Goal: Task Accomplishment & Management: Manage account settings

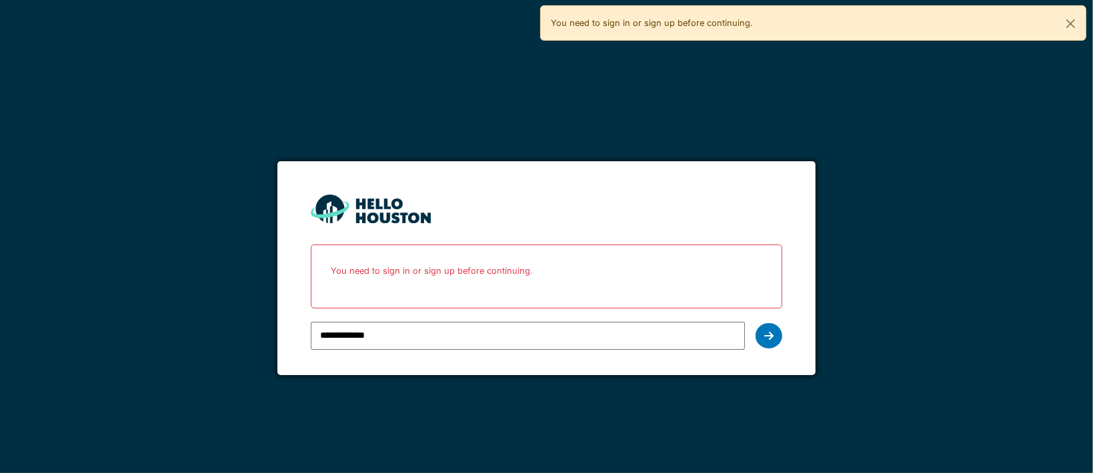
click at [423, 327] on input "**********" at bounding box center [528, 336] width 434 height 28
click at [463, 278] on p "You need to sign in or sign up before continuing." at bounding box center [546, 270] width 454 height 35
click at [772, 331] on icon at bounding box center [768, 336] width 9 height 11
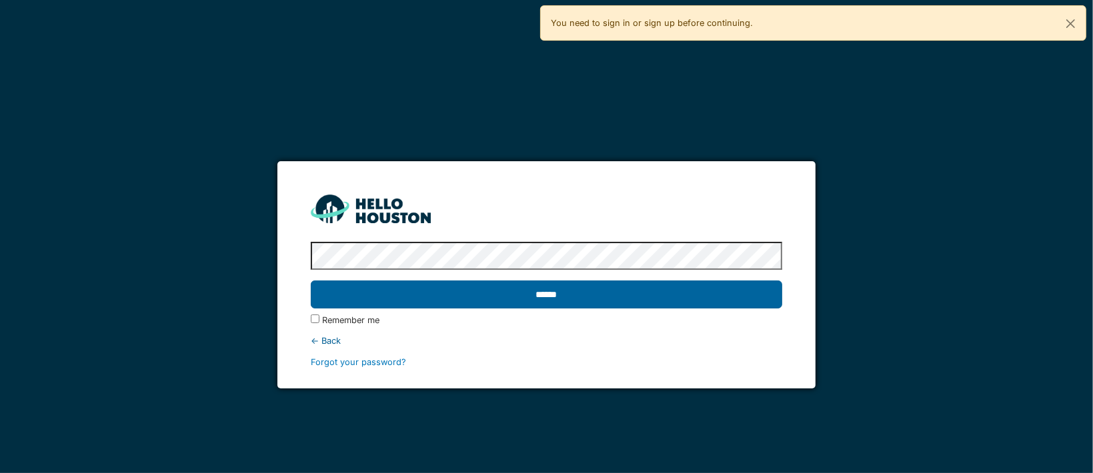
click at [553, 287] on input "******" at bounding box center [546, 295] width 471 height 28
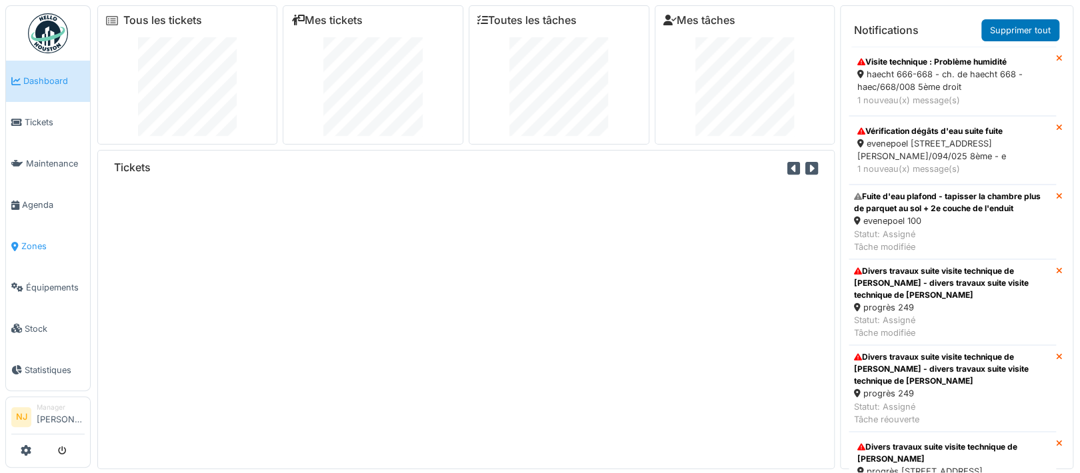
click at [43, 240] on span "Zones" at bounding box center [52, 246] width 63 height 13
click at [31, 240] on span "Zones" at bounding box center [52, 246] width 63 height 13
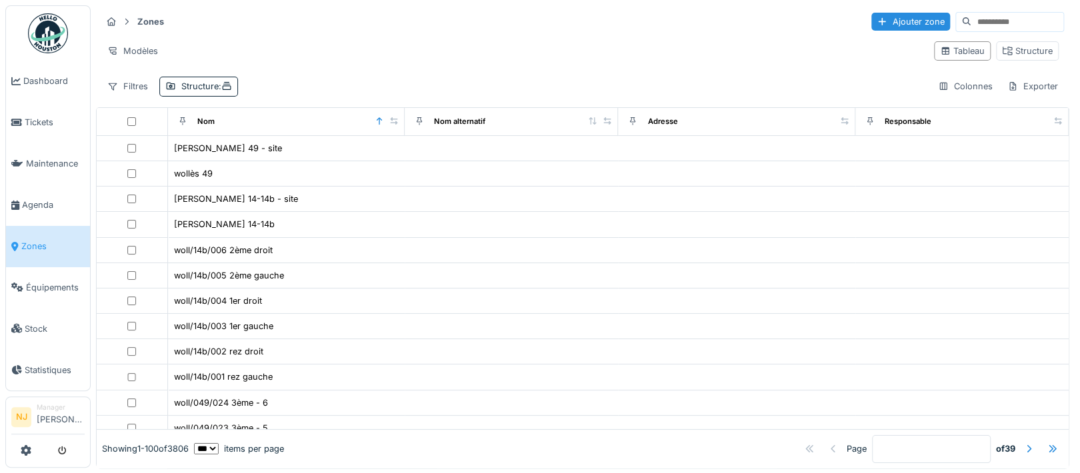
click at [981, 15] on input at bounding box center [1018, 22] width 92 height 19
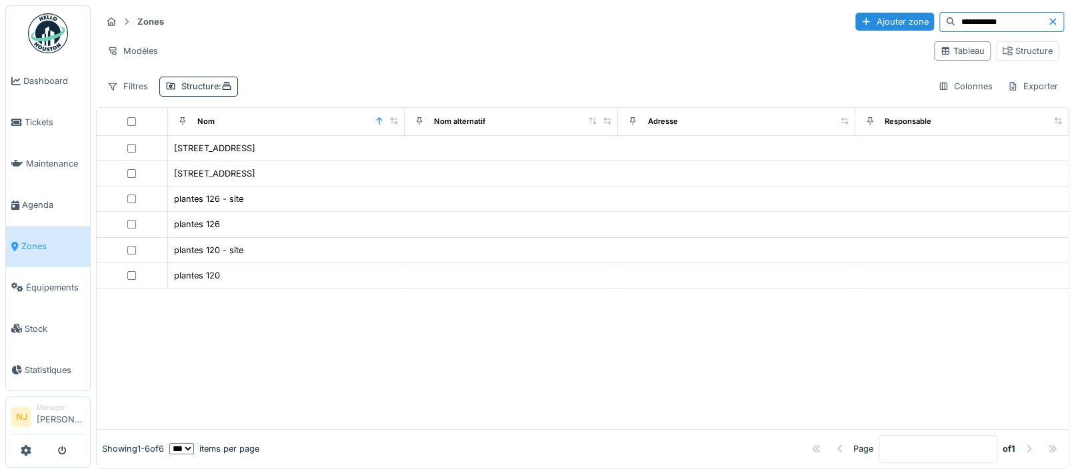
type input "**********"
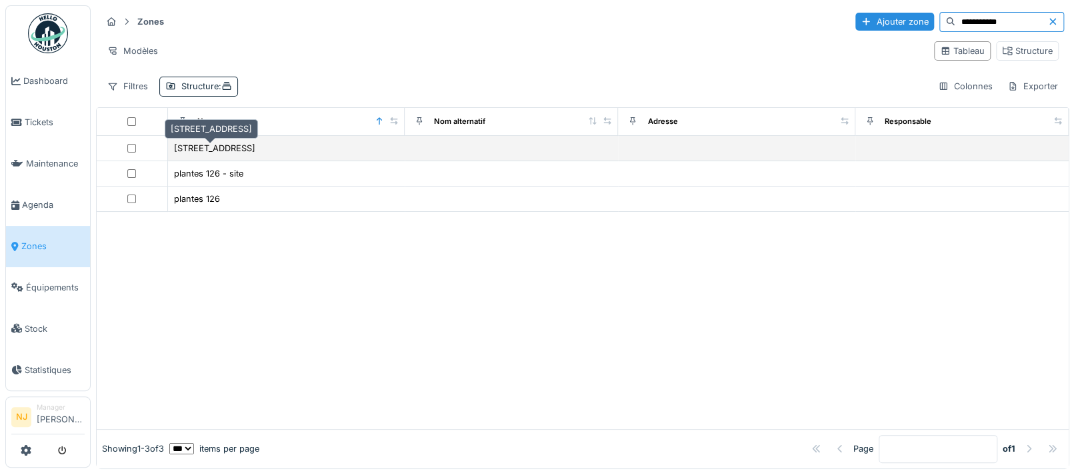
click at [241, 145] on div "rue des plantes 126" at bounding box center [214, 148] width 81 height 13
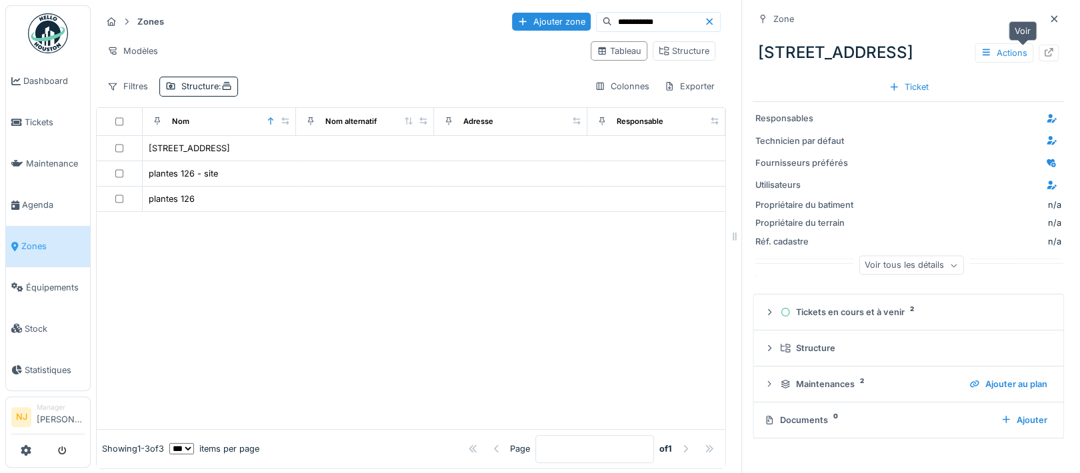
click at [1045, 50] on icon at bounding box center [1049, 52] width 9 height 9
click at [35, 199] on span "Agenda" at bounding box center [53, 205] width 63 height 13
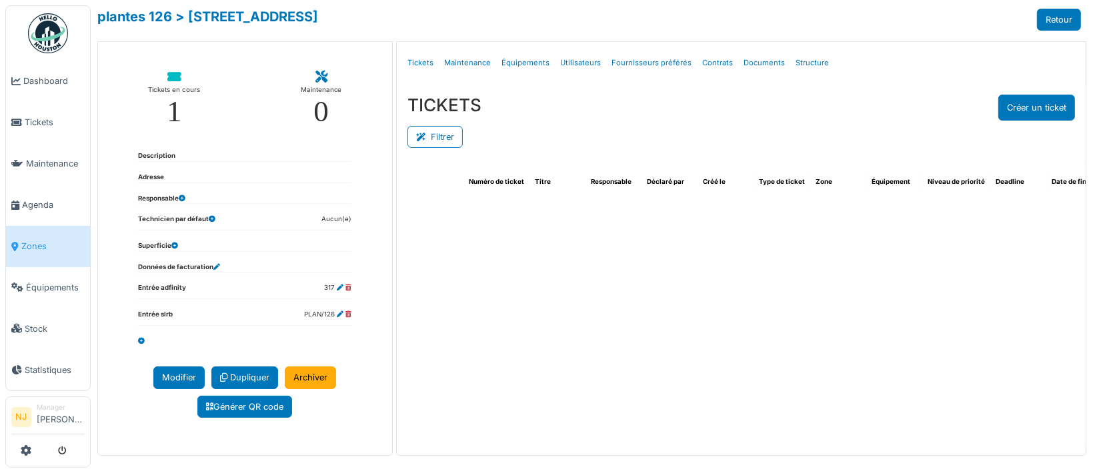
select select "***"
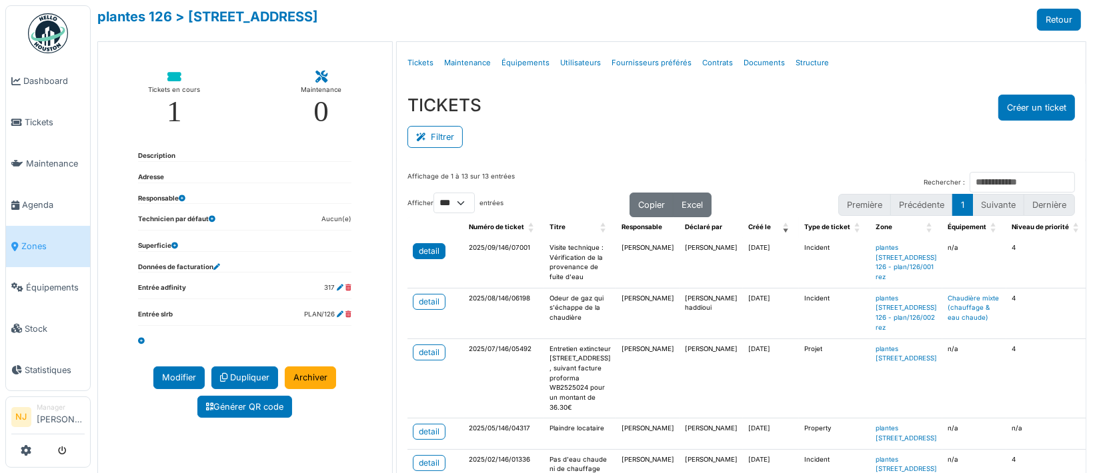
click at [430, 245] on div "detail" at bounding box center [429, 251] width 21 height 12
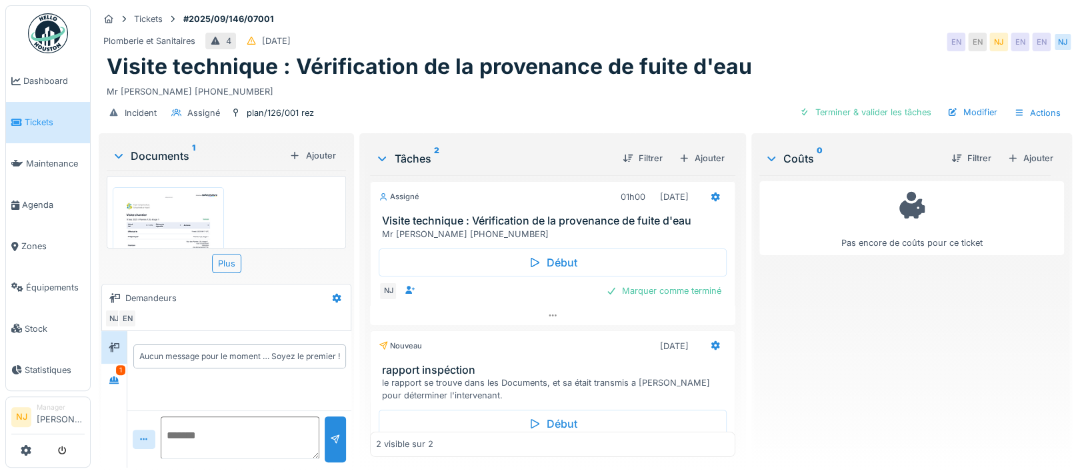
click at [173, 218] on img at bounding box center [168, 264] width 105 height 147
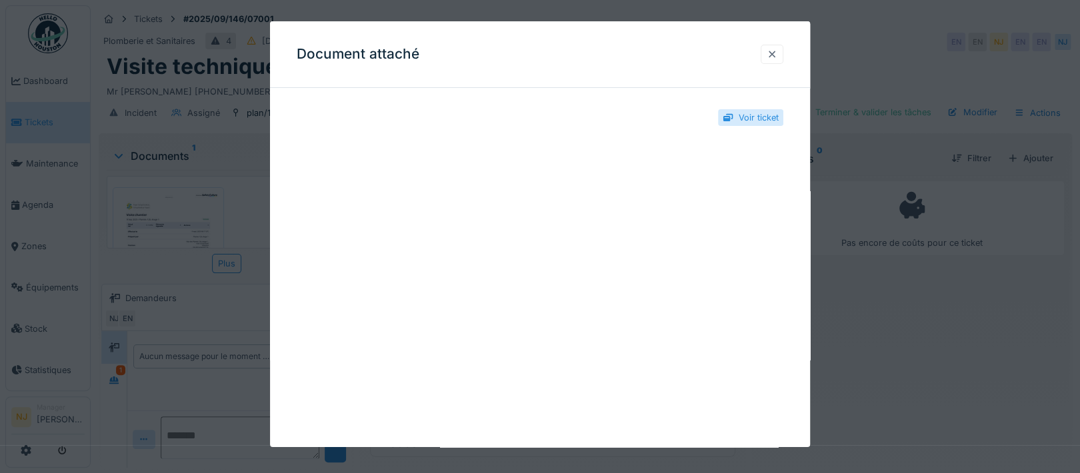
click at [778, 54] on div at bounding box center [772, 54] width 11 height 13
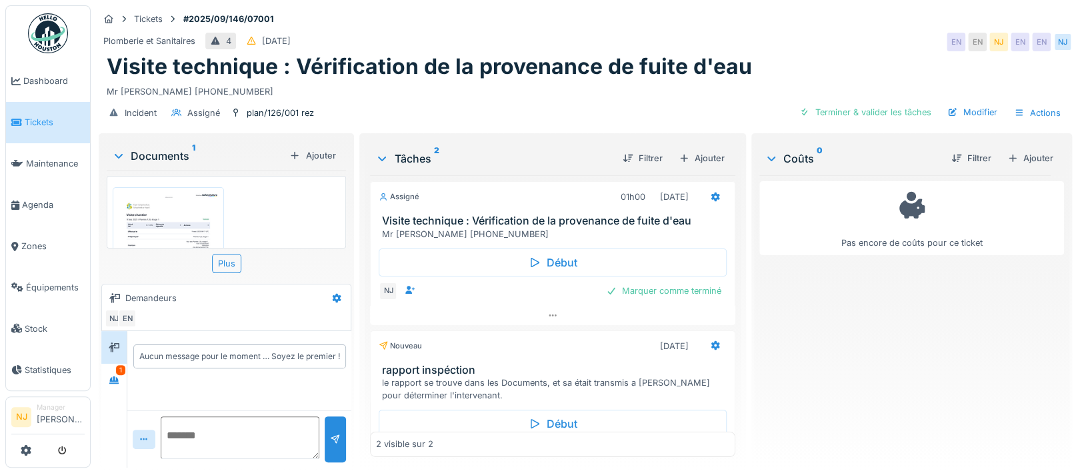
click at [161, 220] on img at bounding box center [168, 264] width 105 height 147
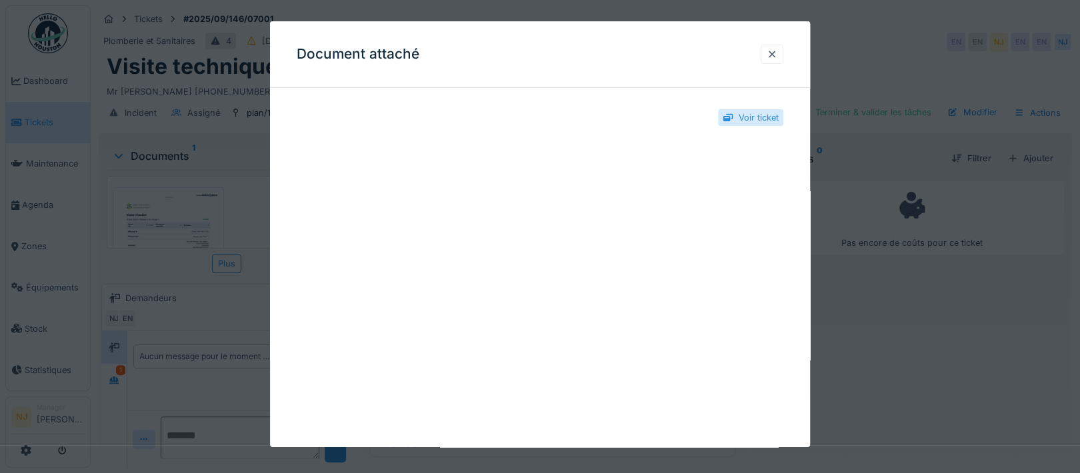
click at [934, 222] on div at bounding box center [540, 236] width 1080 height 473
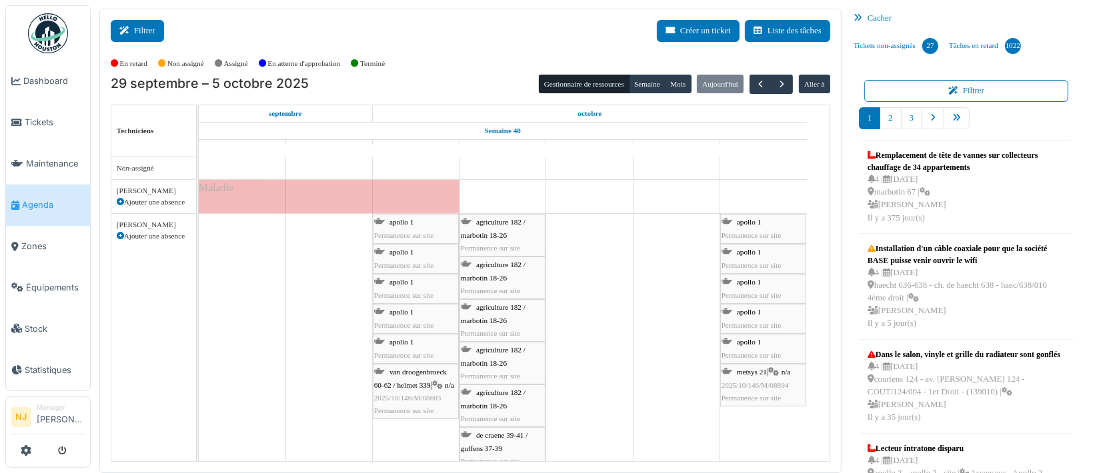
click at [133, 27] on icon at bounding box center [126, 31] width 15 height 9
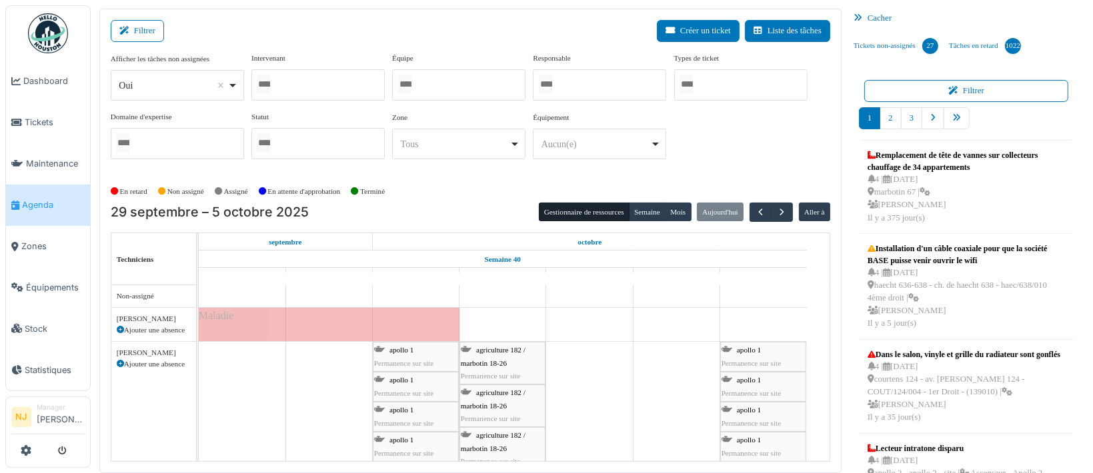
click at [437, 85] on div at bounding box center [458, 84] width 133 height 31
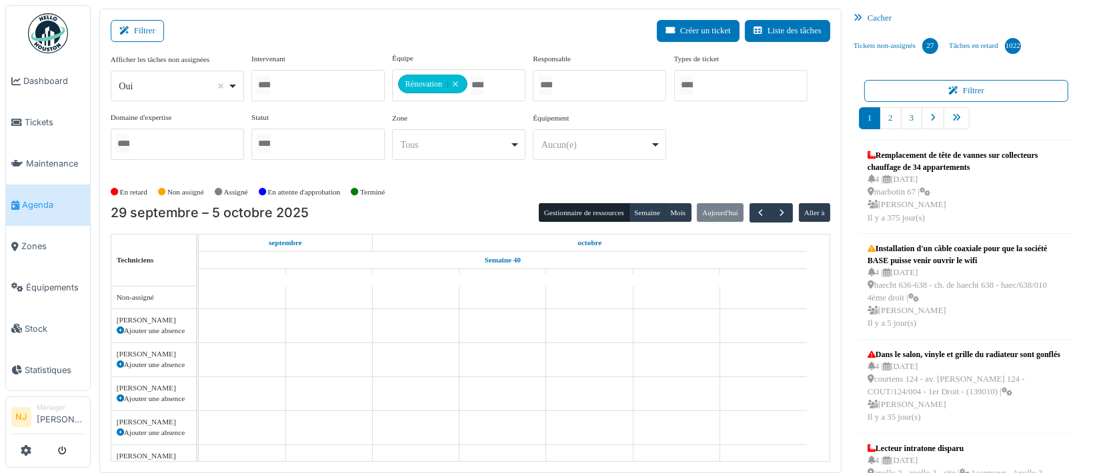
click at [337, 54] on div "Intervenant Abdelkader Ouriachi Abdelkader Talbi abdelkarim Agouzoul Ahmed Belh…" at bounding box center [317, 77] width 133 height 48
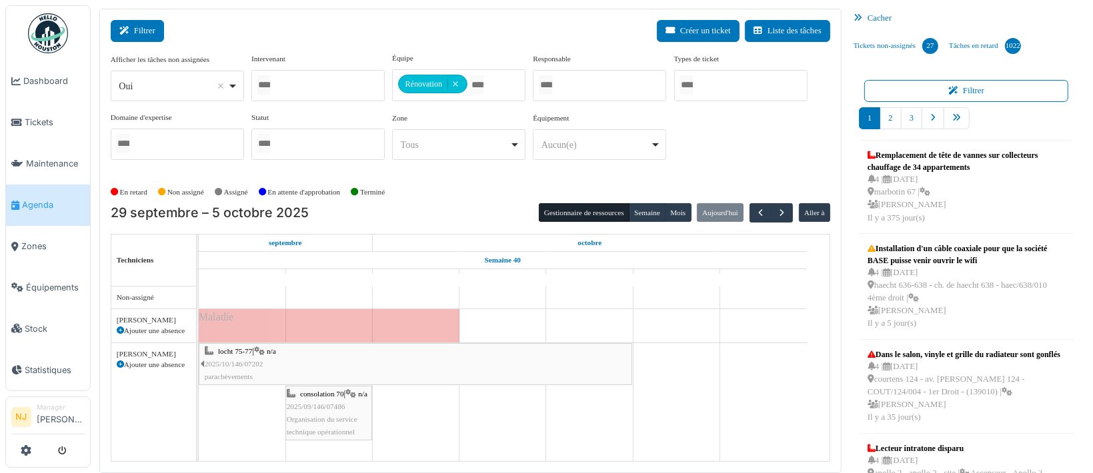
click at [138, 37] on button "Filtrer" at bounding box center [137, 31] width 53 height 22
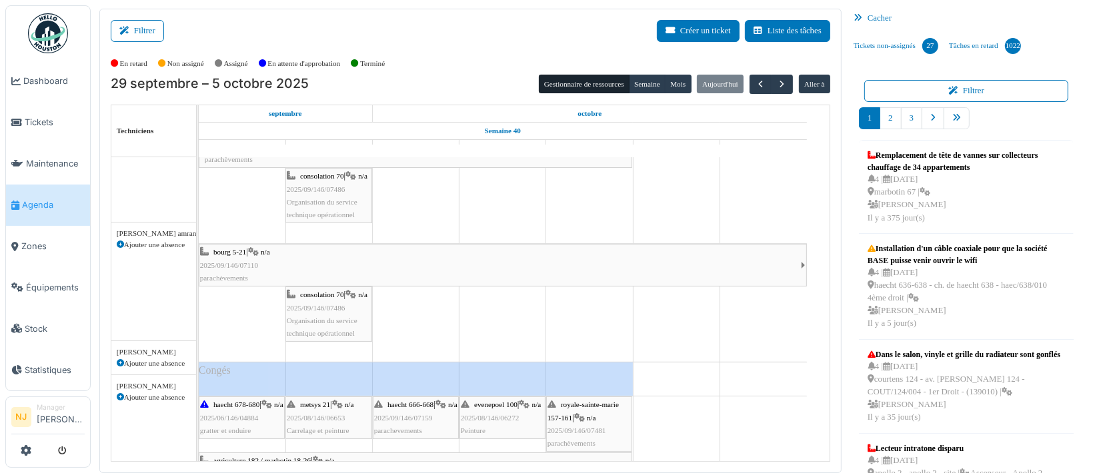
scroll to position [89, 0]
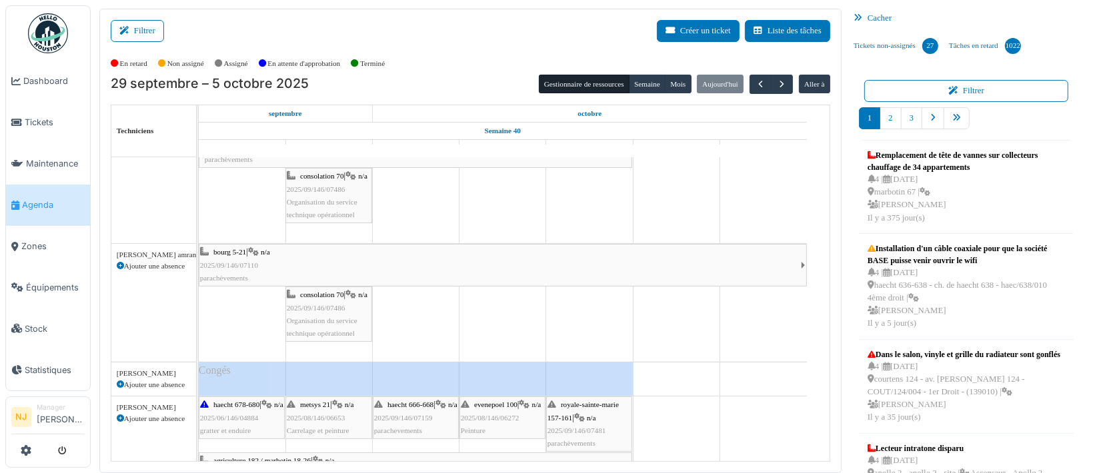
click at [401, 259] on div "bourg 5-21 | n/a 2025/09/146/07110 parachèvements" at bounding box center [500, 265] width 601 height 39
click at [311, 264] on div "bourg 5-21 | n/a 2025/09/146/07110 parachèvements" at bounding box center [500, 265] width 601 height 39
click at [199, 257] on div "bourg 5-21 | n/a 2025/09/146/07110 parachèvements consolation 70 | n/a 2025/09/…" at bounding box center [199, 303] width 0 height 118
click at [199, 249] on div "bourg 5-21 | n/a 2025/09/146/07110 parachèvements consolation 70 | n/a 2025/09/…" at bounding box center [199, 303] width 0 height 118
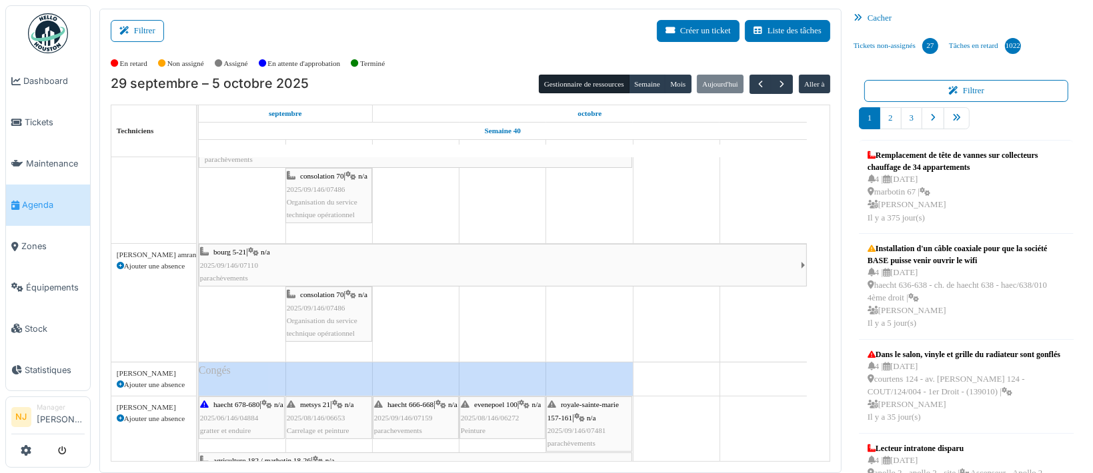
click at [251, 261] on span "2025/09/146/07110" at bounding box center [229, 265] width 58 height 8
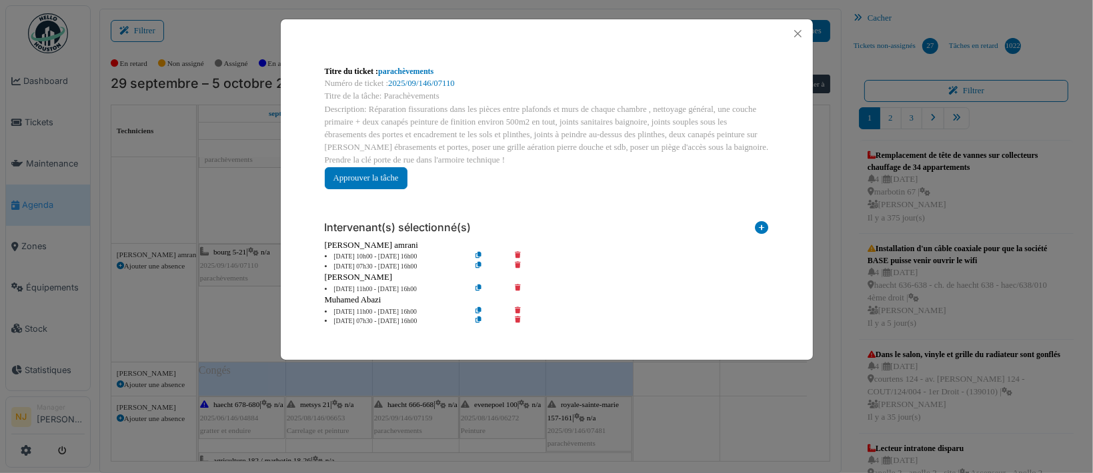
click at [234, 257] on div "Titre du ticket : parachèvements Numéro de ticket : 2025/09/146/07110 Titre de …" at bounding box center [546, 236] width 1093 height 473
click at [409, 70] on link "parachèvements" at bounding box center [405, 71] width 55 height 9
click at [794, 33] on button "Close" at bounding box center [798, 34] width 18 height 18
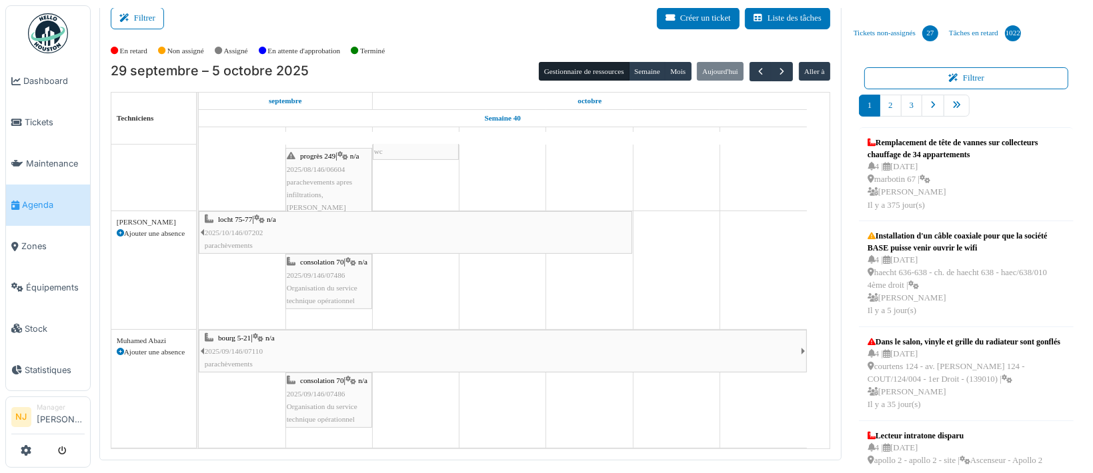
scroll to position [16, 0]
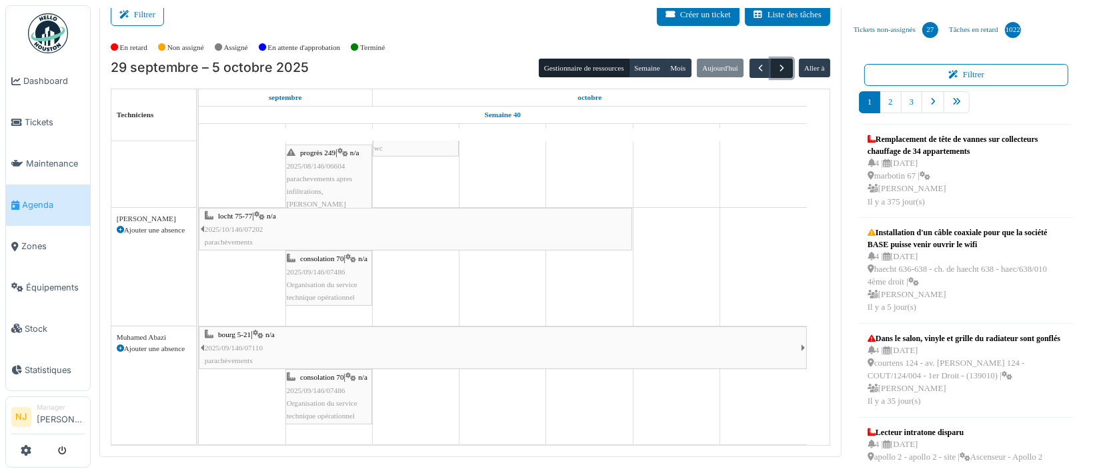
click at [776, 67] on span "button" at bounding box center [781, 68] width 11 height 11
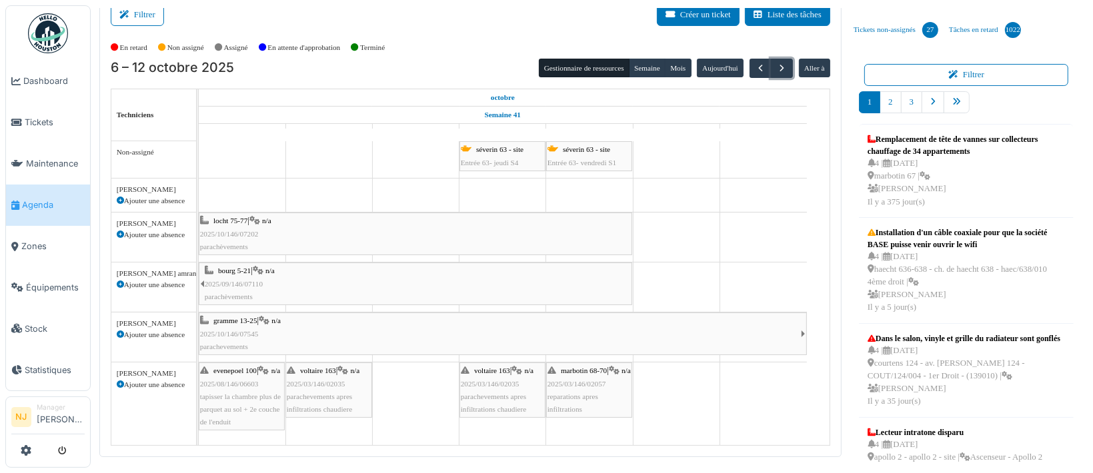
scroll to position [117, 0]
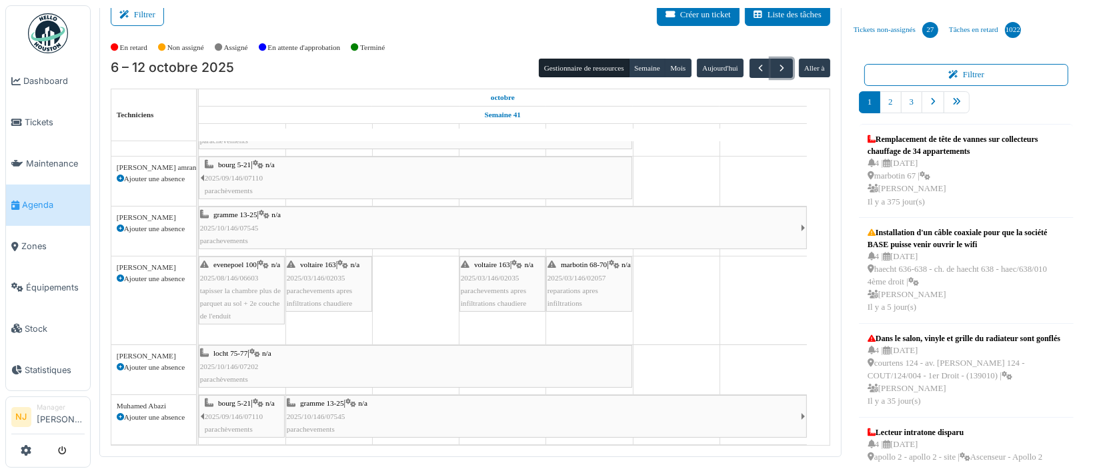
click at [236, 267] on div "evenepoel 100 | n/a 2025/08/146/06603 tapisser la chambre plus de parquet au so…" at bounding box center [241, 291] width 83 height 64
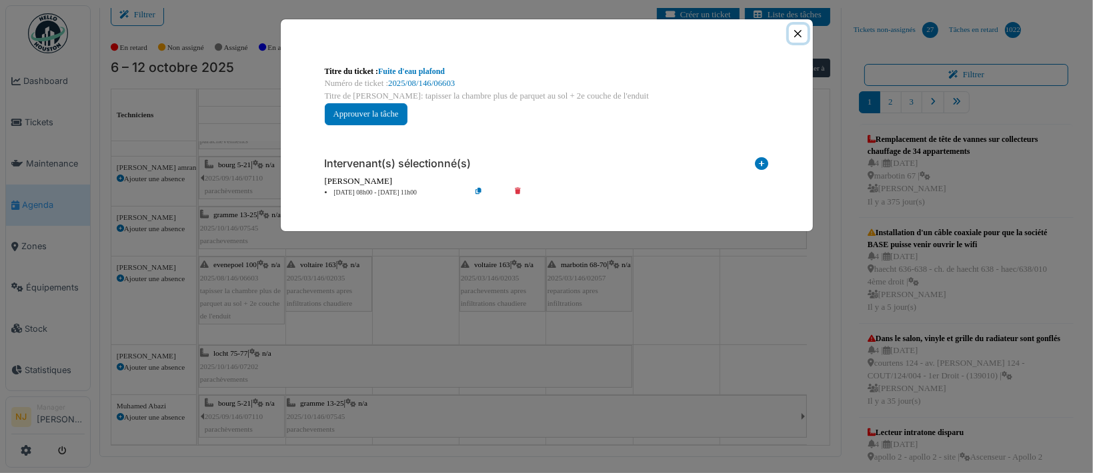
click at [792, 33] on button "Close" at bounding box center [798, 34] width 18 height 18
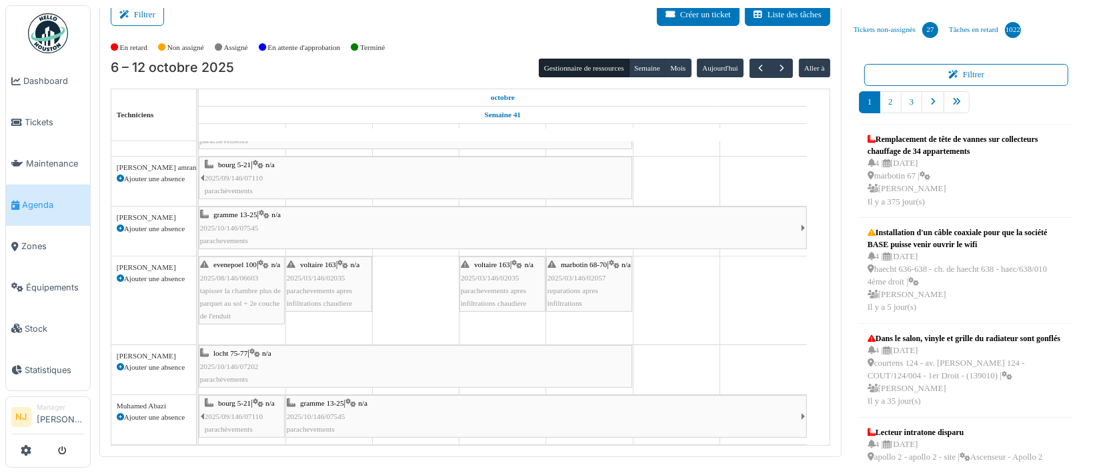
click at [315, 274] on span "2025/03/146/02035" at bounding box center [316, 278] width 59 height 8
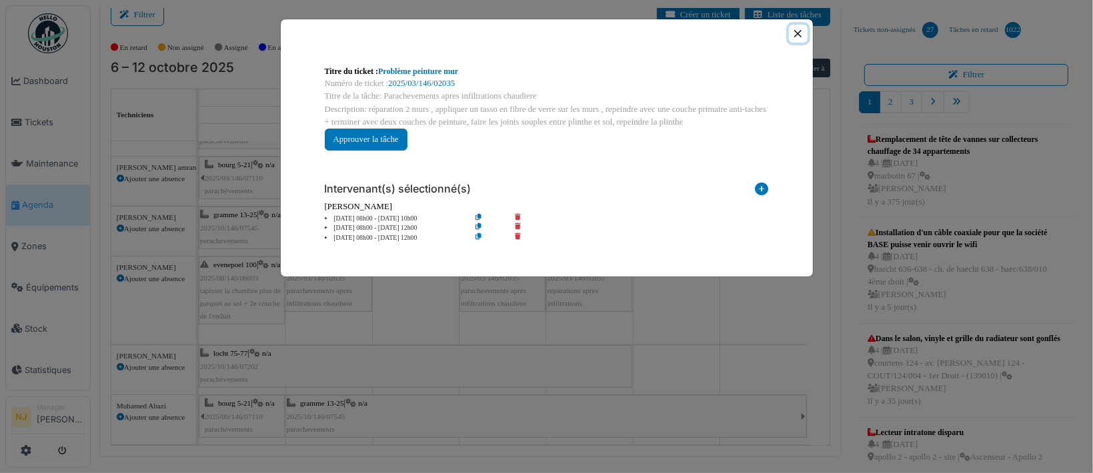
click at [793, 34] on button "Close" at bounding box center [798, 34] width 18 height 18
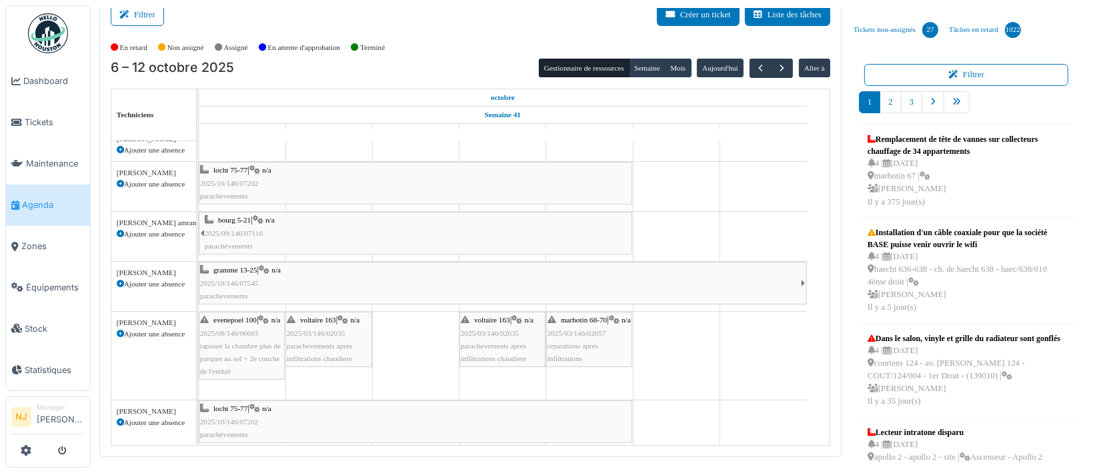
scroll to position [0, 0]
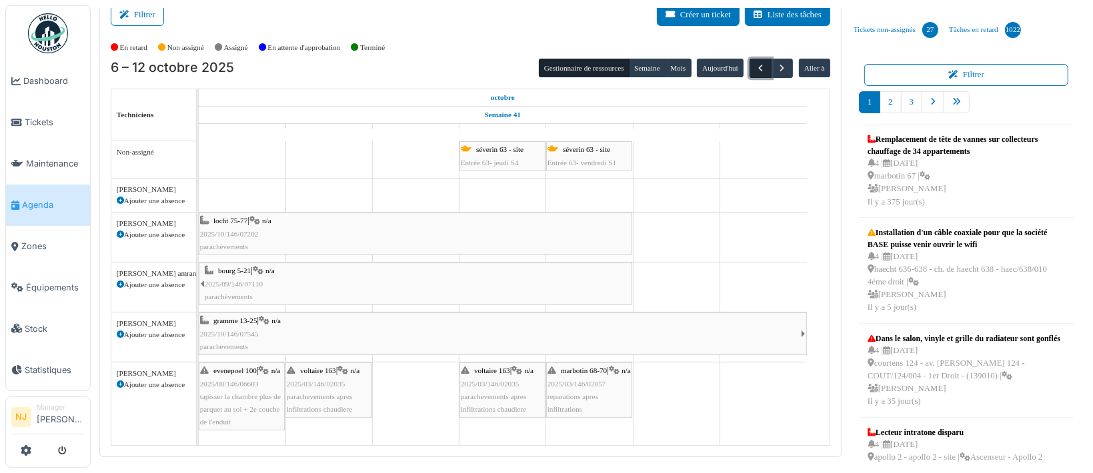
click at [755, 67] on span "button" at bounding box center [760, 68] width 11 height 11
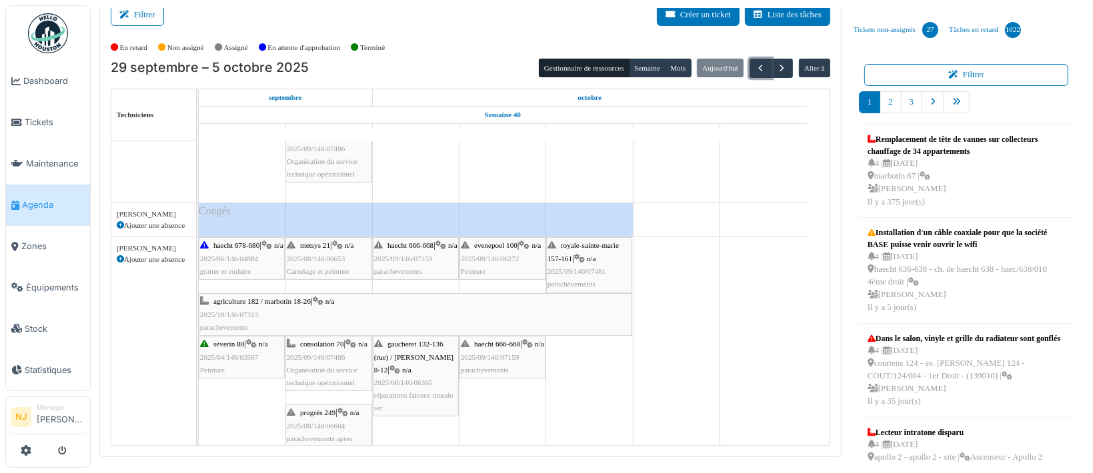
scroll to position [267, 0]
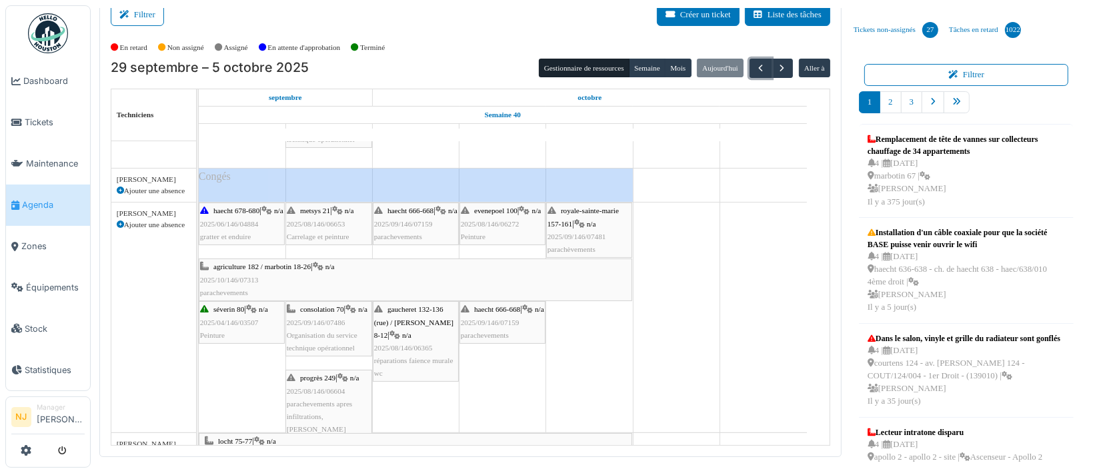
click at [402, 271] on div "agriculture 182 / marbotin 18-26 | n/a 2025/10/146/07313 parachevements" at bounding box center [415, 280] width 431 height 39
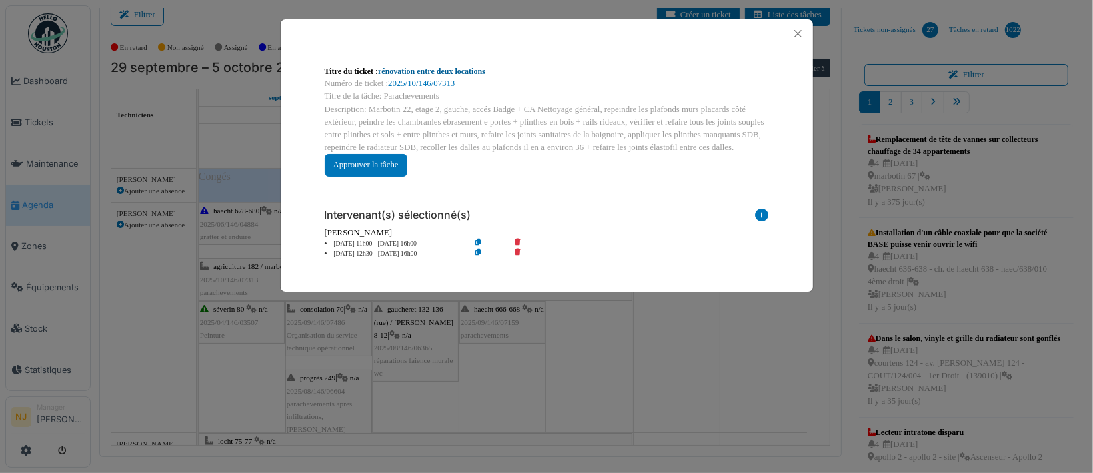
click at [436, 69] on link "rénovation entre deux locations" at bounding box center [431, 71] width 107 height 9
click at [801, 29] on button "Close" at bounding box center [798, 34] width 18 height 18
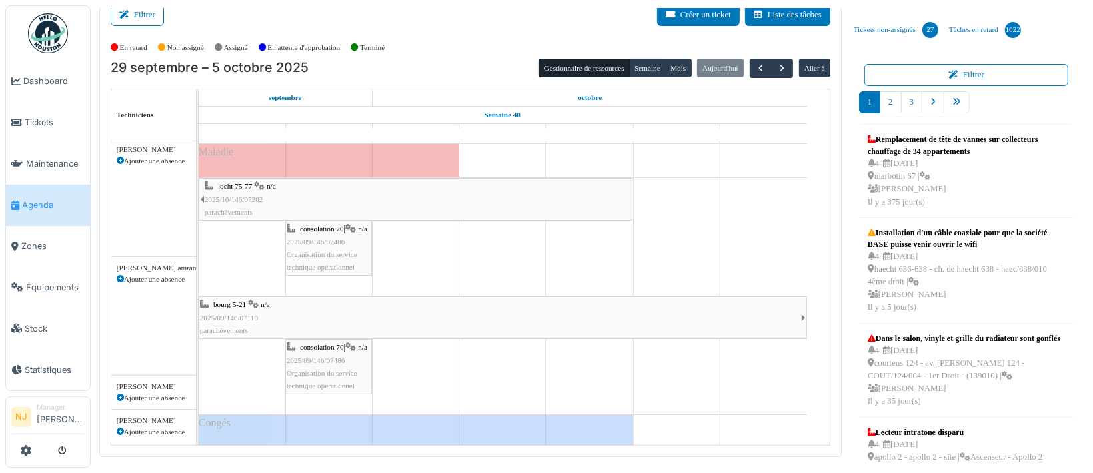
scroll to position [0, 0]
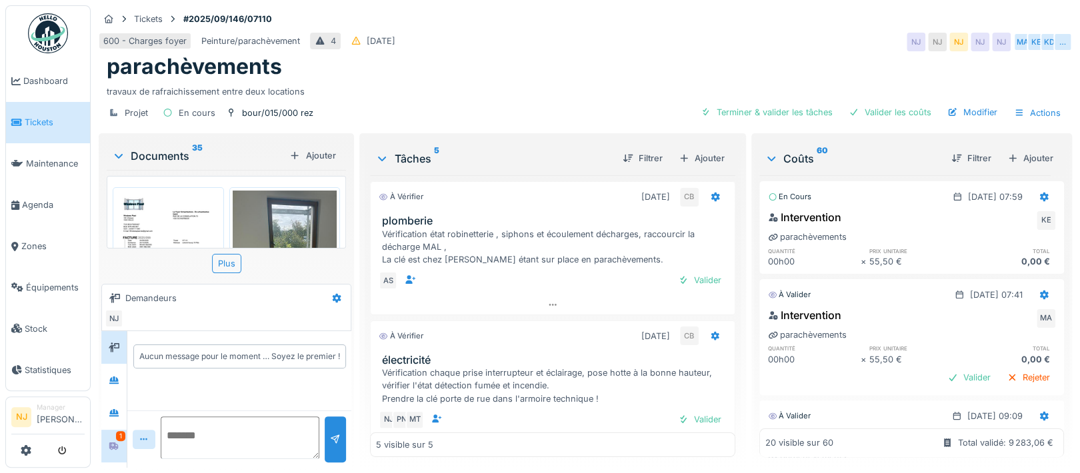
click at [121, 437] on div "1" at bounding box center [120, 436] width 9 height 10
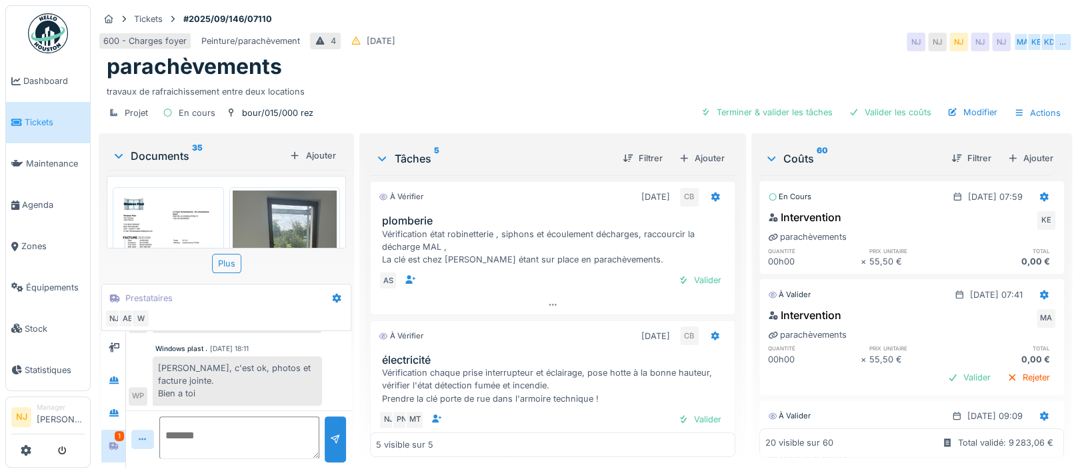
scroll to position [13, 0]
click at [137, 309] on div "W" at bounding box center [140, 318] width 19 height 19
click at [126, 309] on div "AB" at bounding box center [127, 318] width 19 height 19
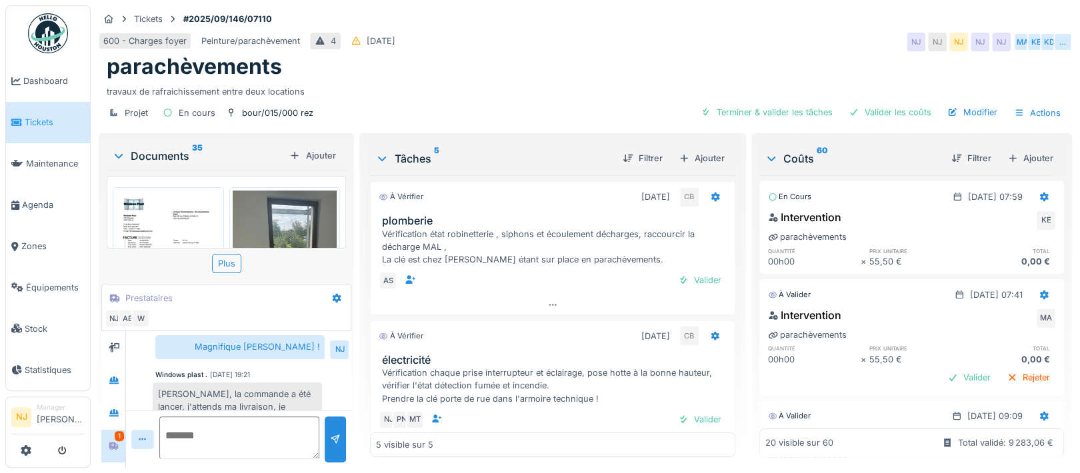
scroll to position [193, 0]
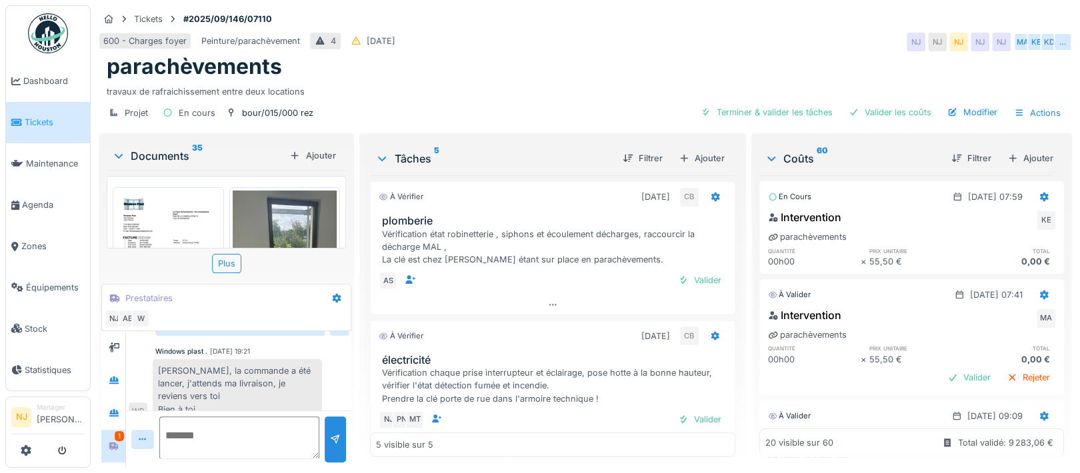
click at [121, 149] on icon at bounding box center [118, 155] width 11 height 13
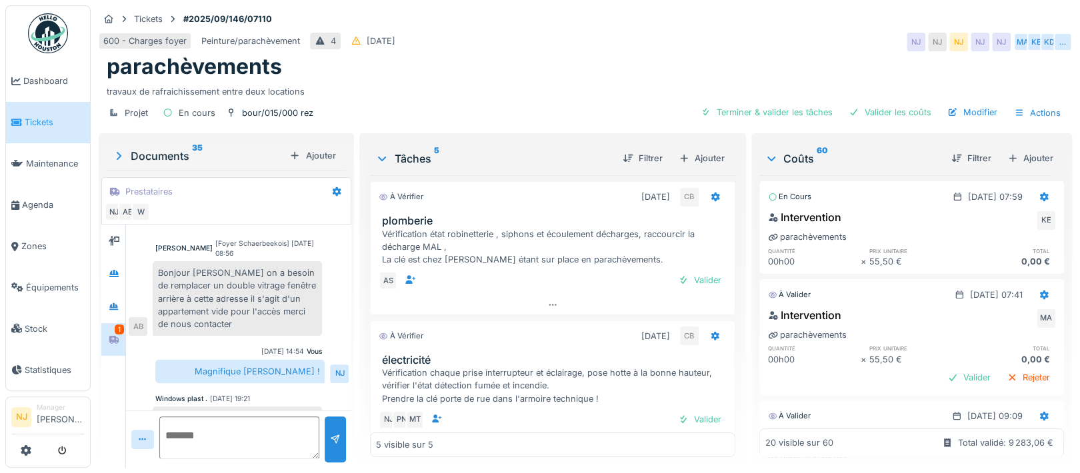
scroll to position [175, 0]
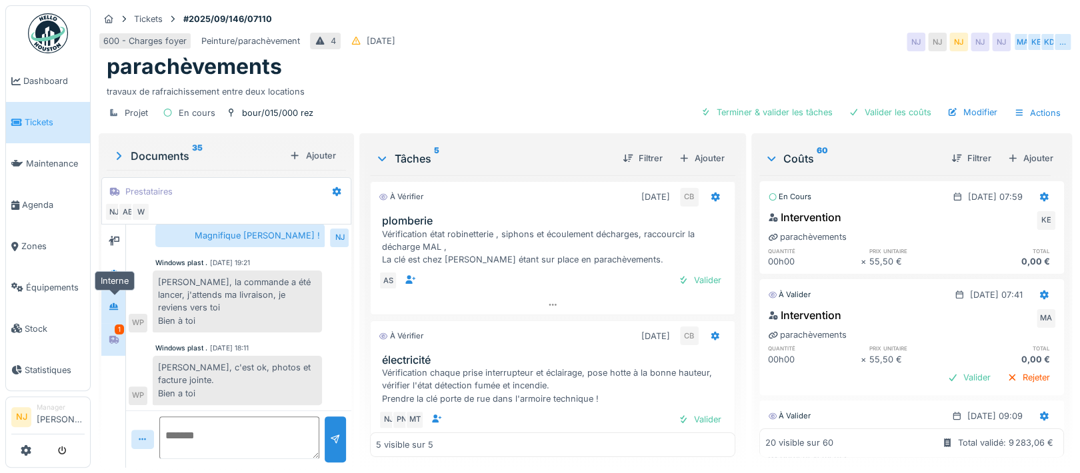
click at [118, 303] on icon at bounding box center [114, 307] width 11 height 9
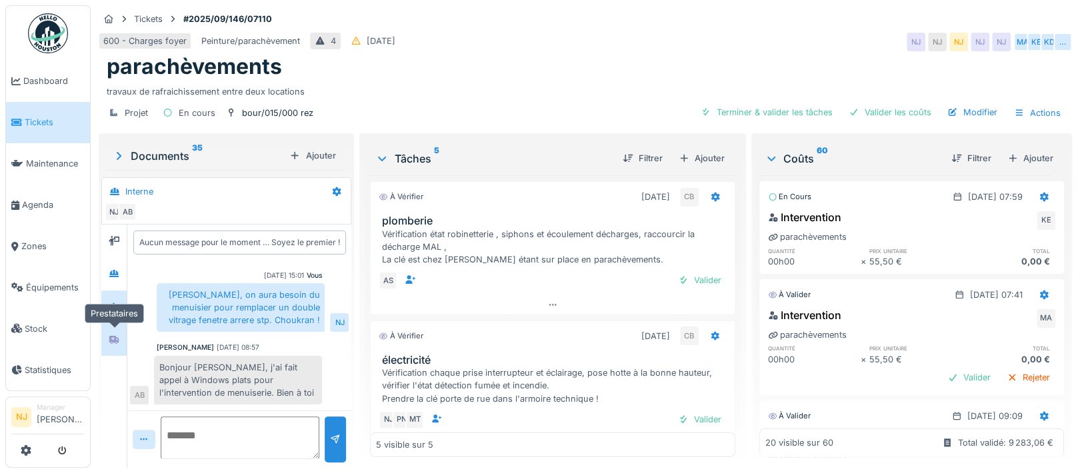
click at [115, 335] on icon at bounding box center [114, 339] width 11 height 9
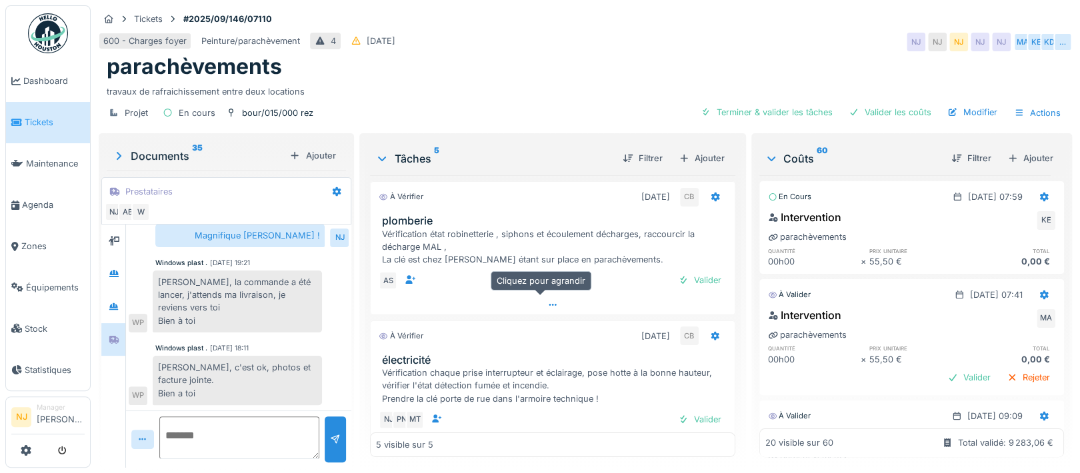
click at [538, 295] on div at bounding box center [552, 304] width 363 height 19
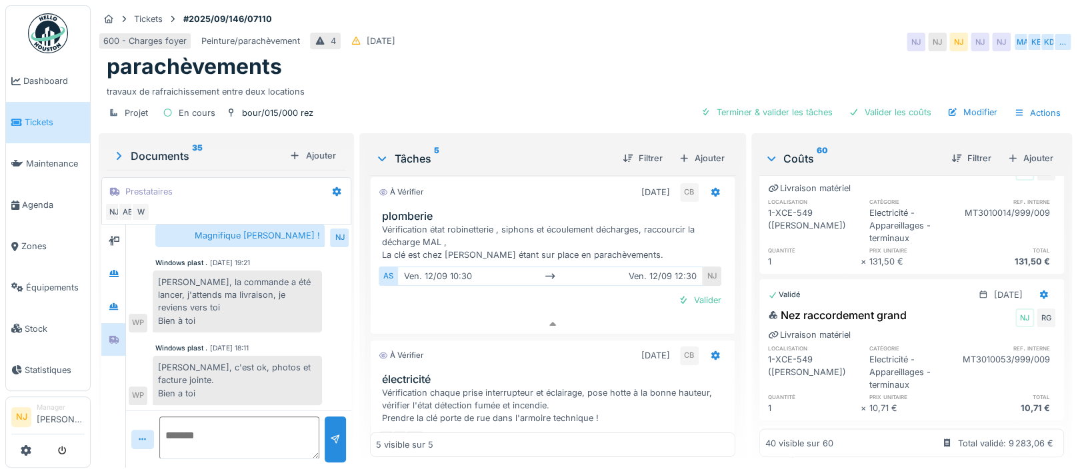
scroll to position [93, 0]
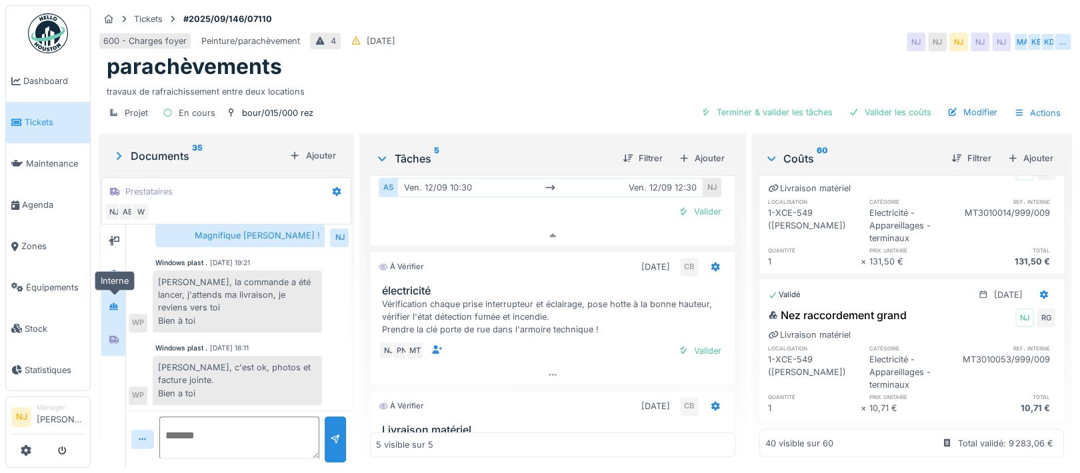
click at [116, 303] on icon at bounding box center [113, 306] width 9 height 7
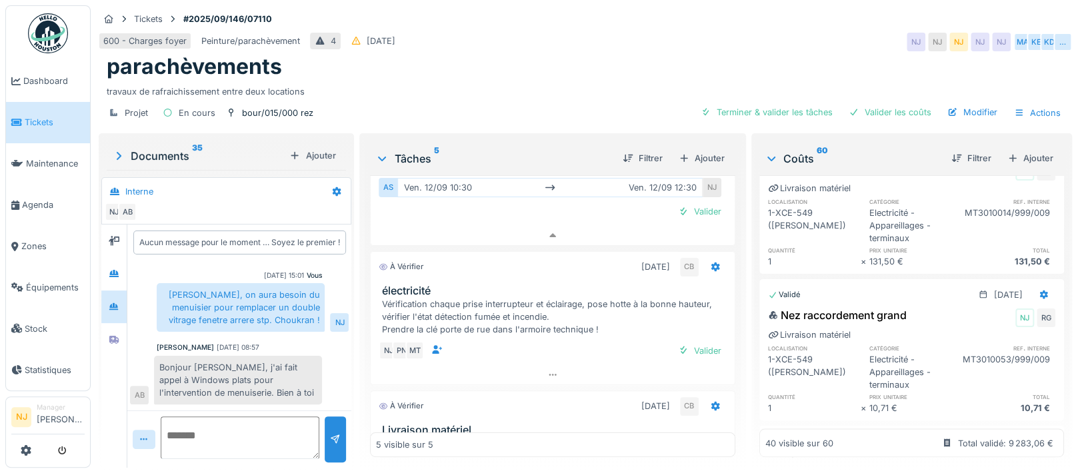
scroll to position [0, 0]
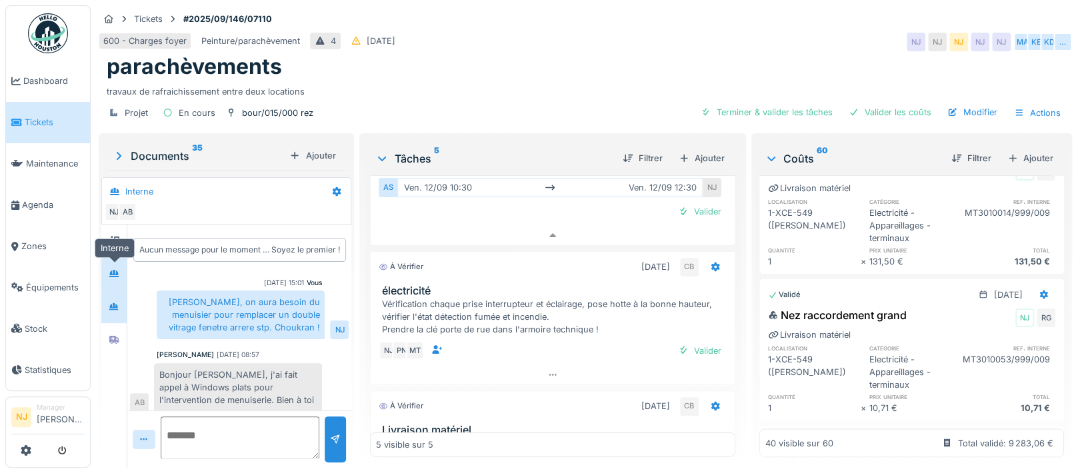
click at [114, 270] on icon at bounding box center [113, 273] width 9 height 7
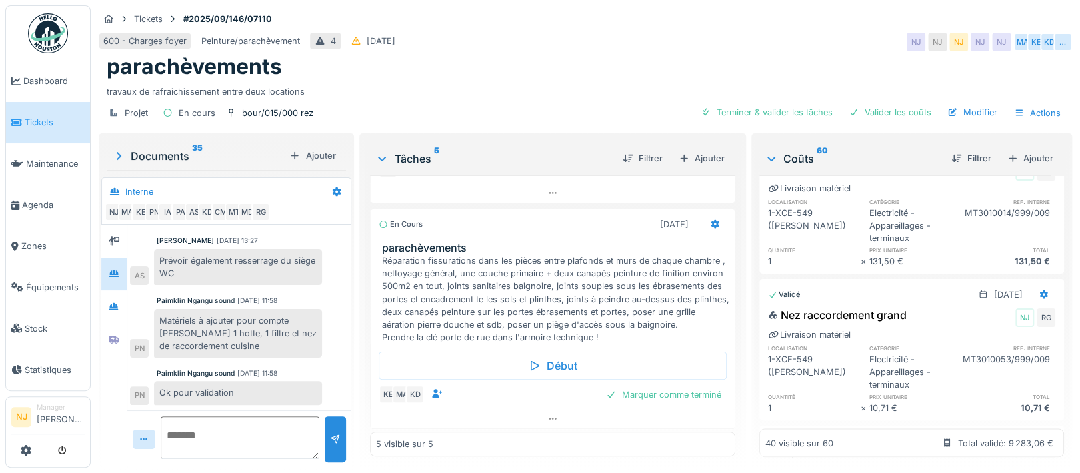
scroll to position [551, 0]
click at [710, 218] on icon at bounding box center [715, 222] width 11 height 9
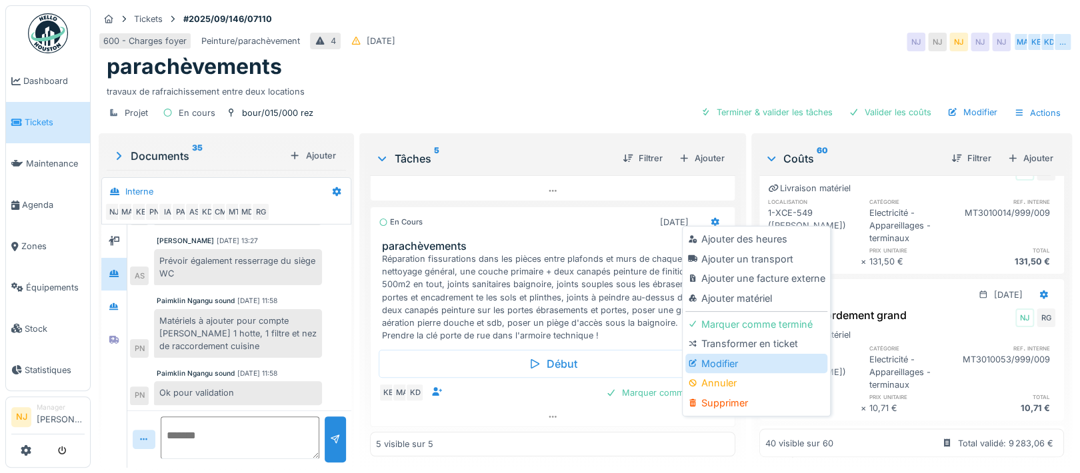
click at [714, 354] on div "Modifier" at bounding box center [757, 364] width 142 height 20
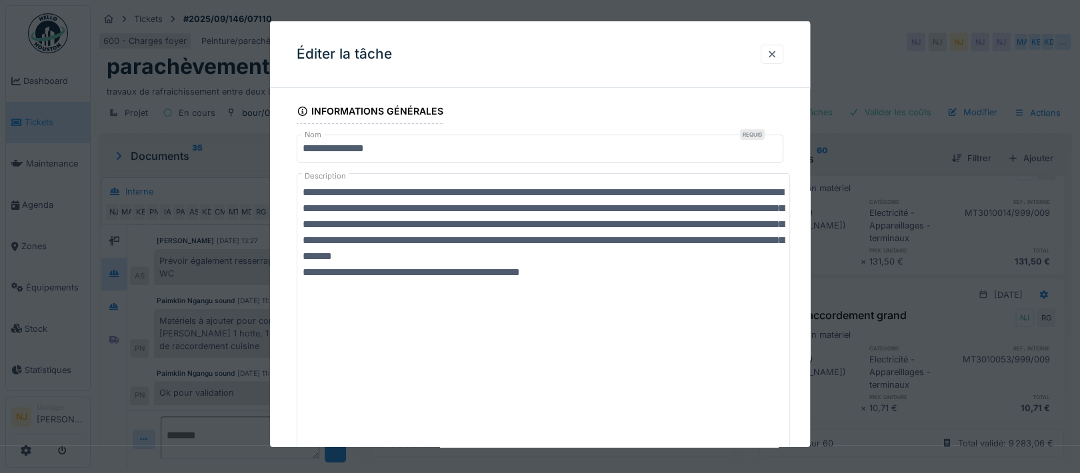
drag, startPoint x: 785, startPoint y: 223, endPoint x: 725, endPoint y: 399, distance: 185.4
click at [769, 447] on div "**********" at bounding box center [586, 236] width 990 height 473
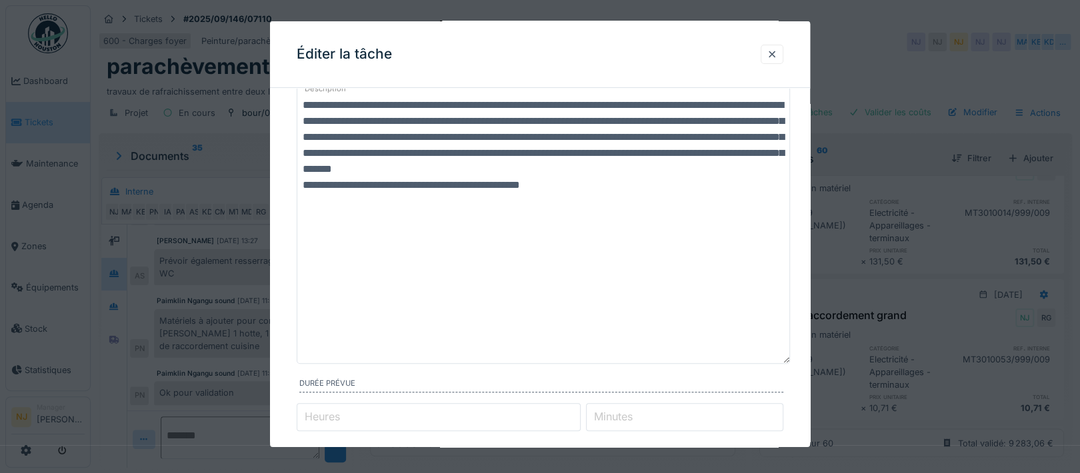
scroll to position [0, 0]
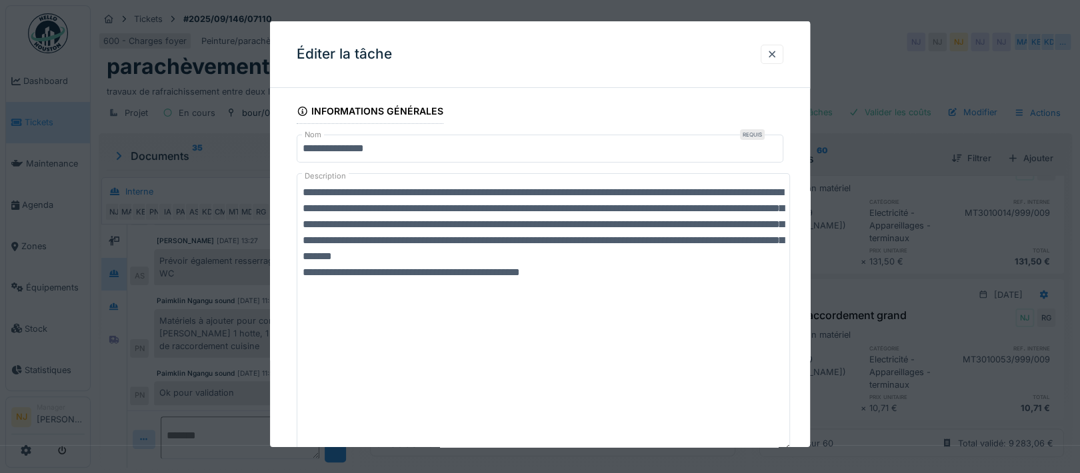
click at [580, 297] on textarea "**********" at bounding box center [543, 312] width 493 height 278
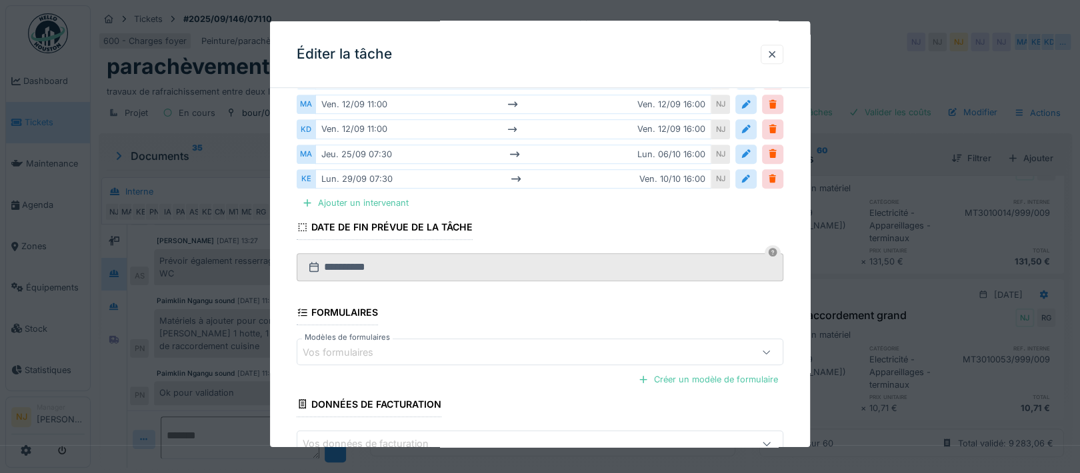
scroll to position [579, 0]
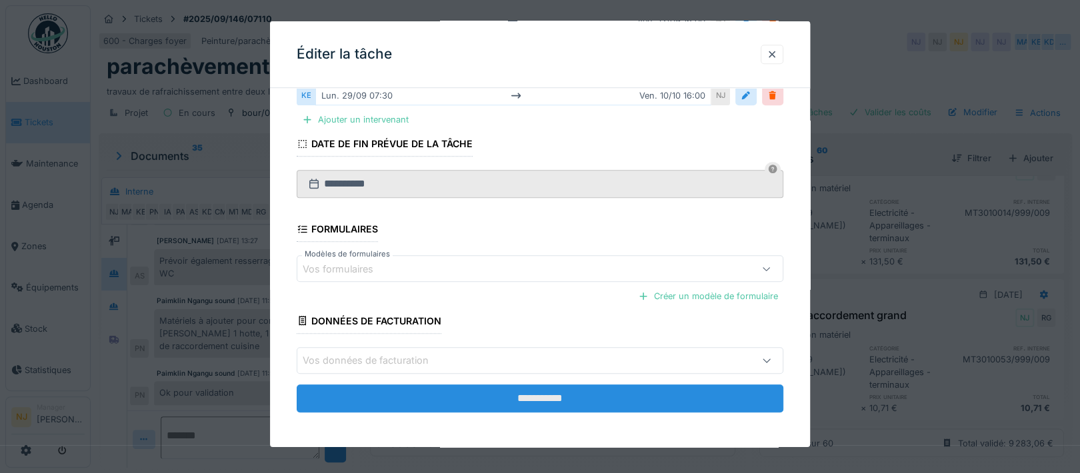
type textarea "**********"
click at [534, 395] on input "**********" at bounding box center [540, 399] width 487 height 28
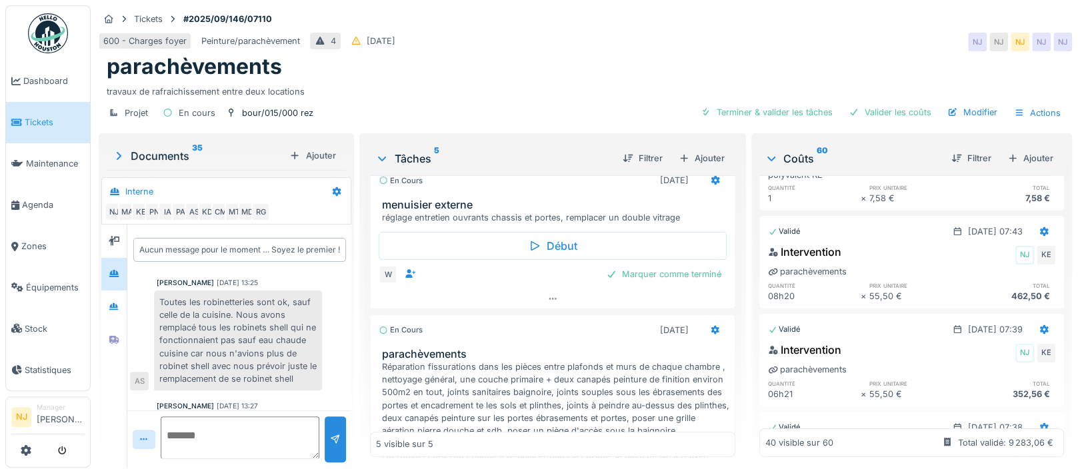
scroll to position [444, 0]
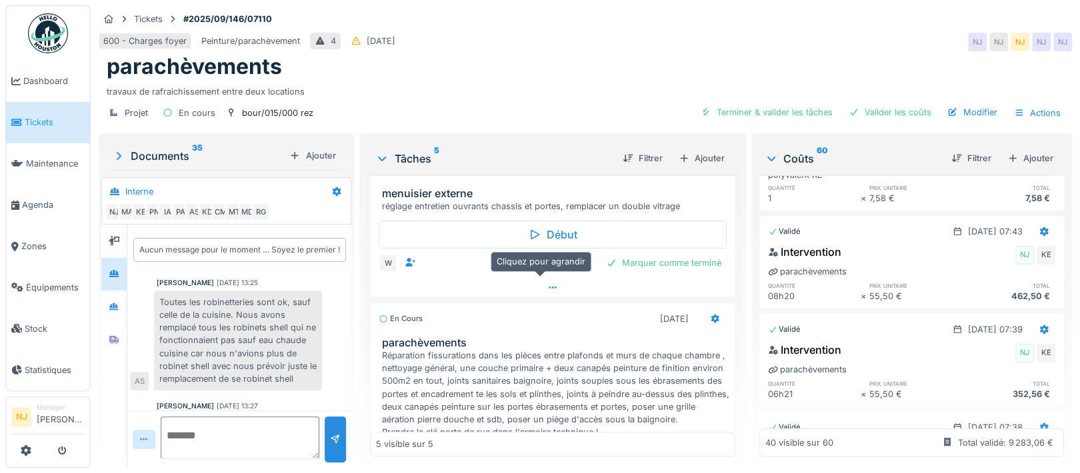
click at [546, 278] on div at bounding box center [552, 287] width 363 height 19
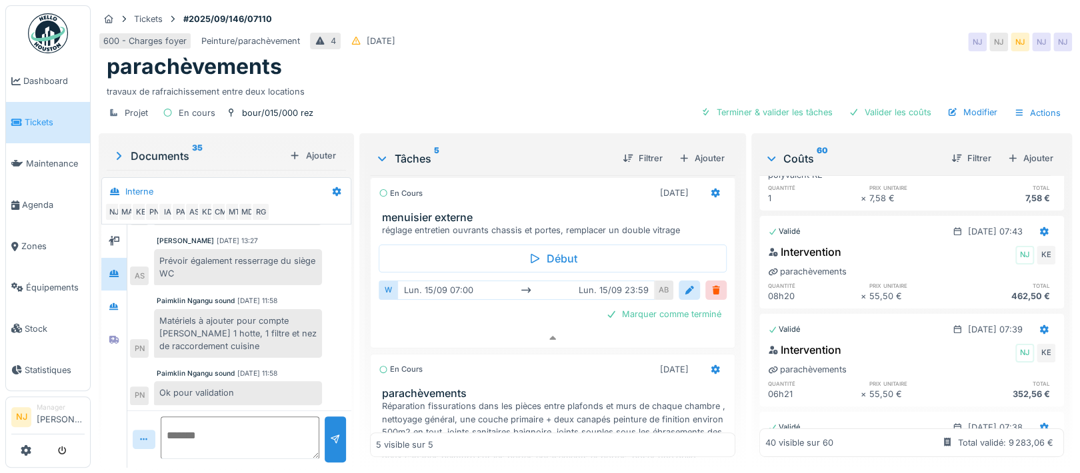
scroll to position [0, 0]
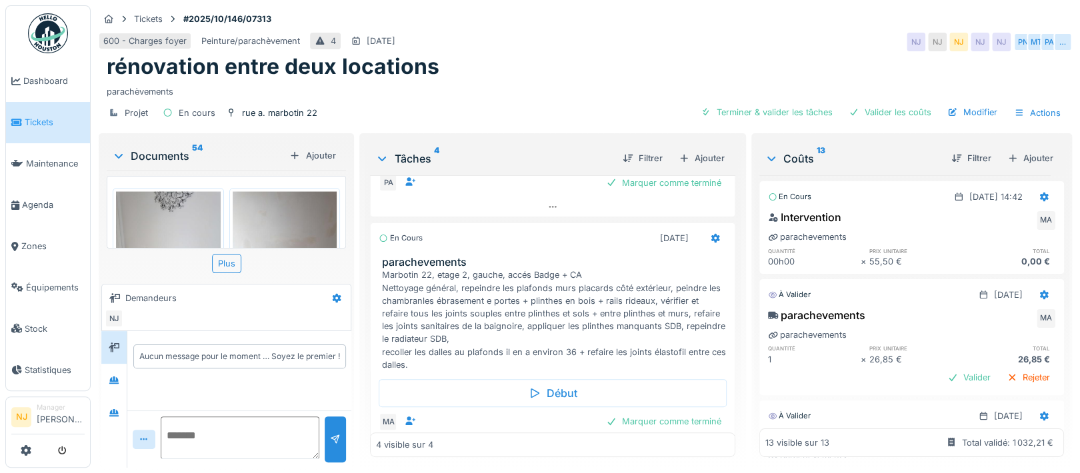
scroll to position [622, 0]
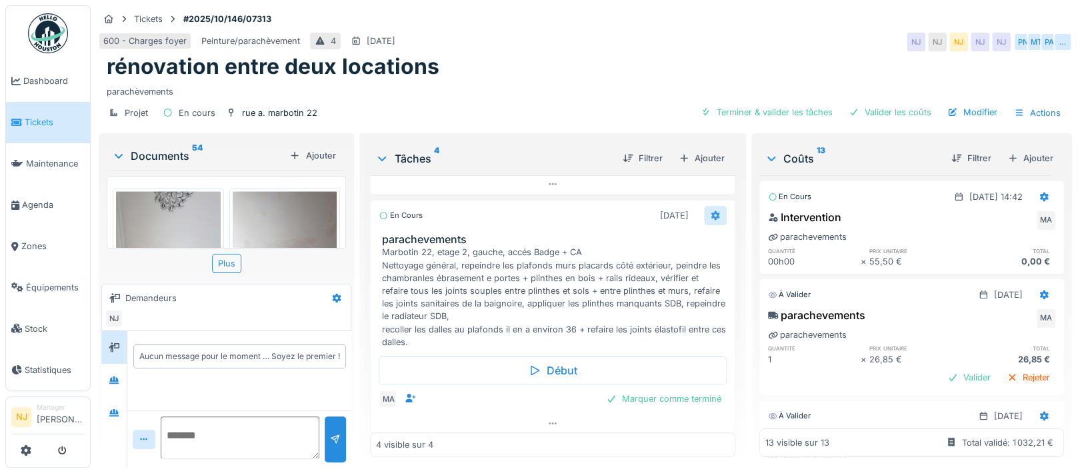
click at [710, 220] on icon at bounding box center [715, 215] width 11 height 9
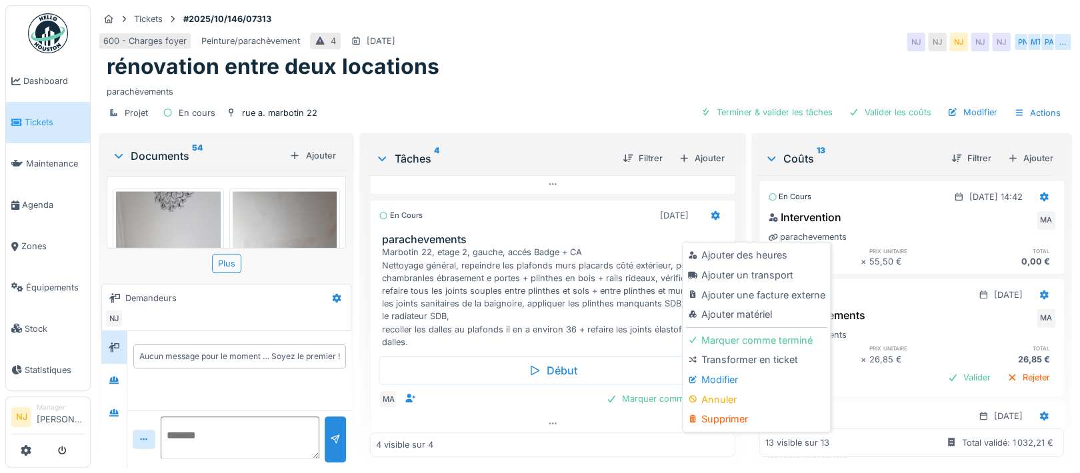
drag, startPoint x: 710, startPoint y: 375, endPoint x: 719, endPoint y: 371, distance: 9.5
click at [713, 370] on div "Modifier" at bounding box center [757, 380] width 142 height 20
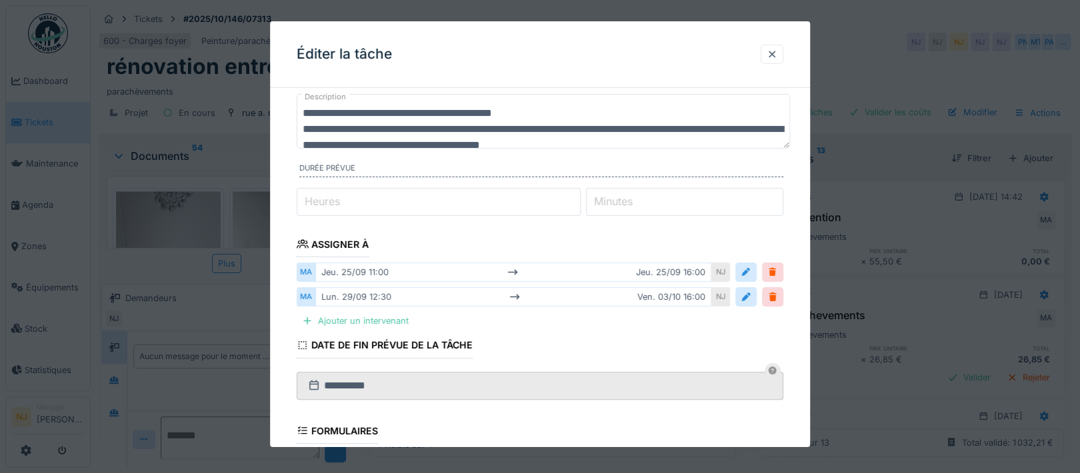
scroll to position [178, 0]
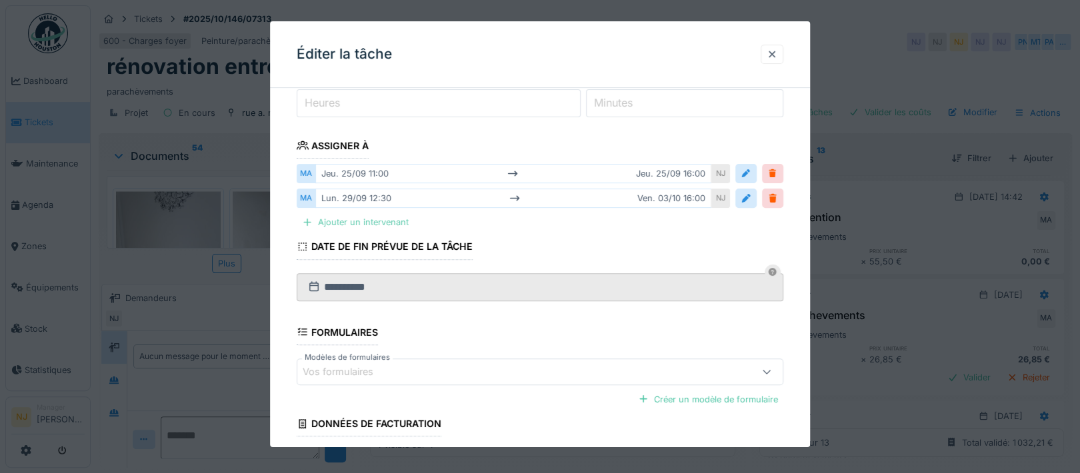
click at [369, 218] on div "Ajouter un intervenant" at bounding box center [355, 222] width 117 height 18
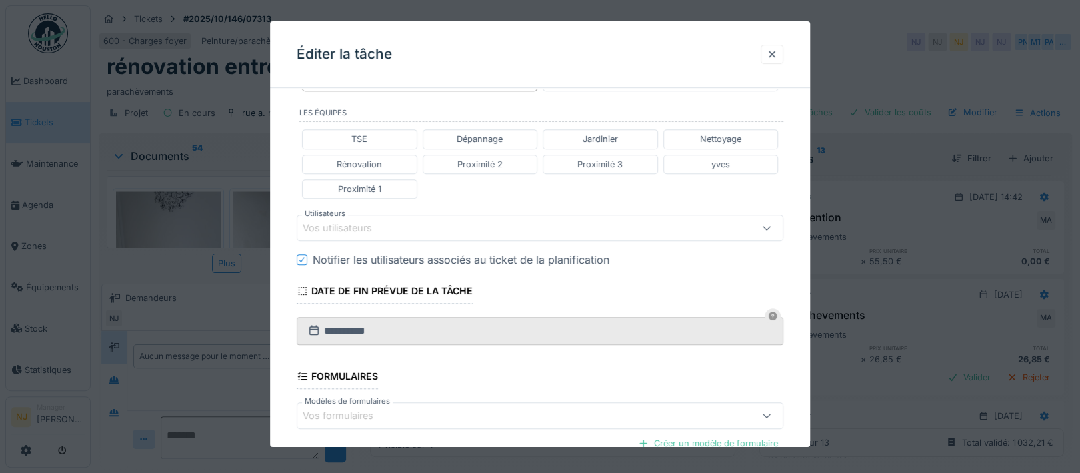
scroll to position [355, 0]
click at [394, 219] on div "Vos utilisateurs" at bounding box center [511, 226] width 417 height 15
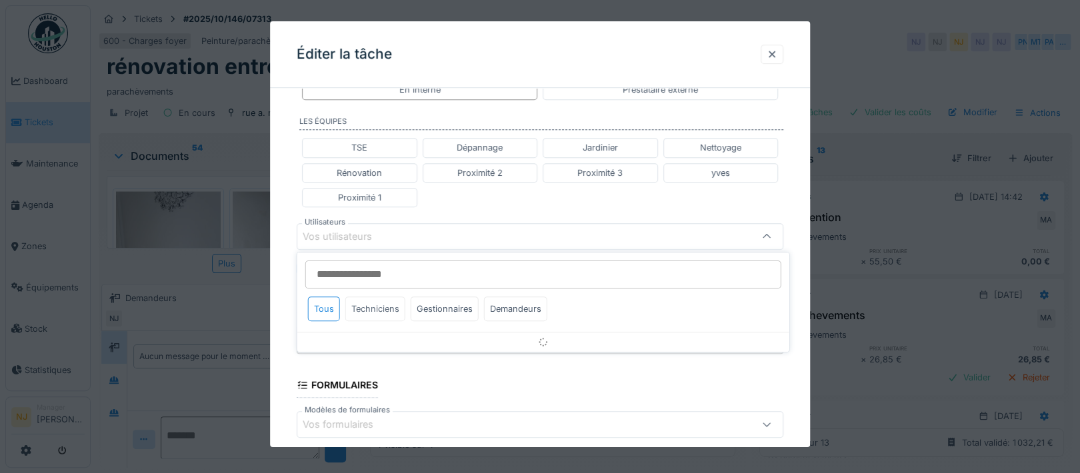
click at [391, 306] on div "Techniciens" at bounding box center [375, 309] width 60 height 25
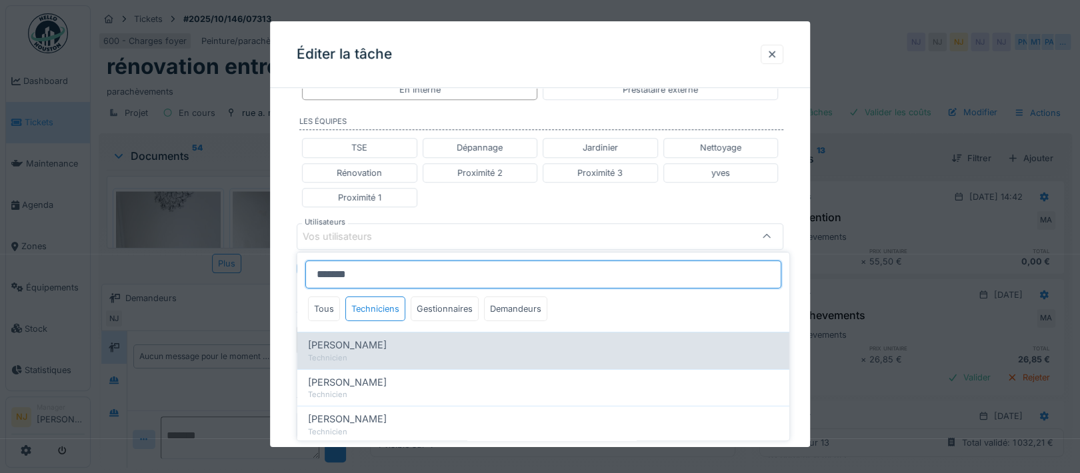
type input "*******"
click at [349, 343] on span "[PERSON_NAME]" at bounding box center [347, 345] width 79 height 15
type input "****"
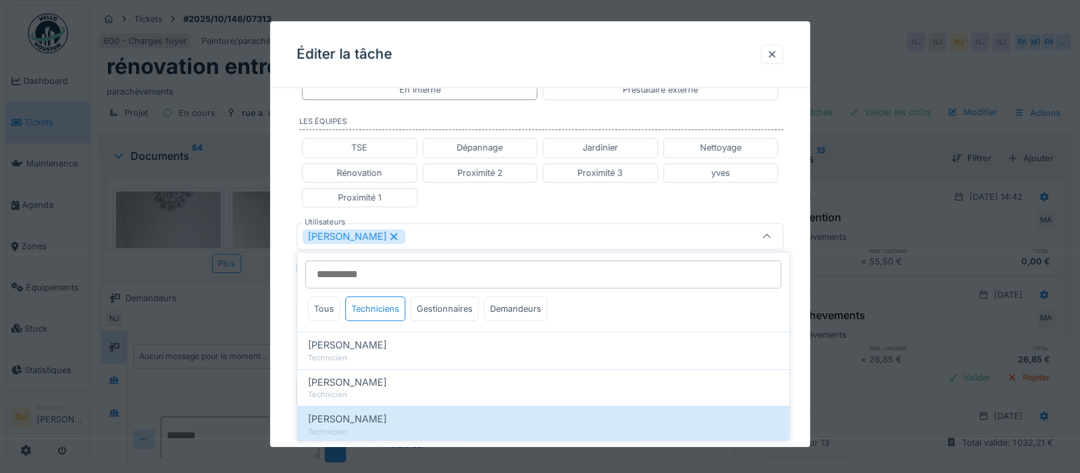
click at [284, 297] on div "**********" at bounding box center [540, 205] width 540 height 905
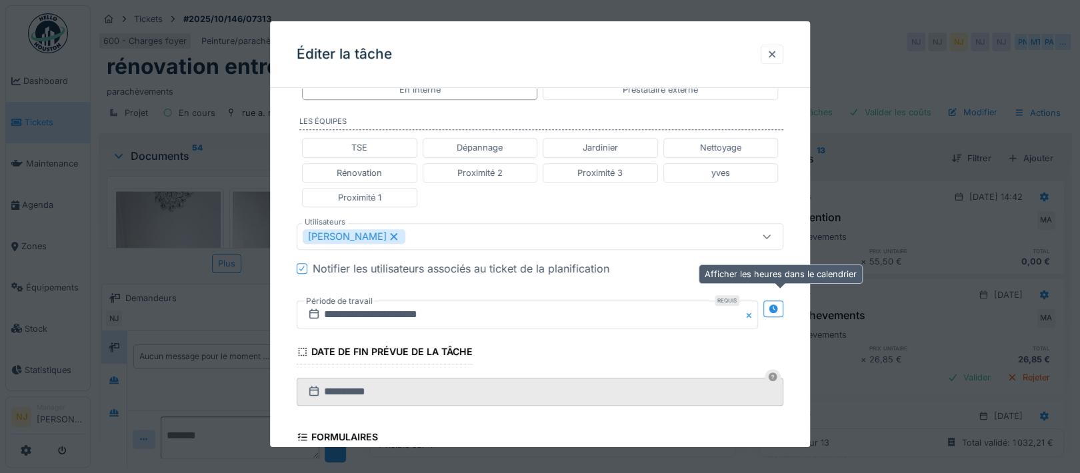
click at [774, 305] on div at bounding box center [774, 309] width 20 height 17
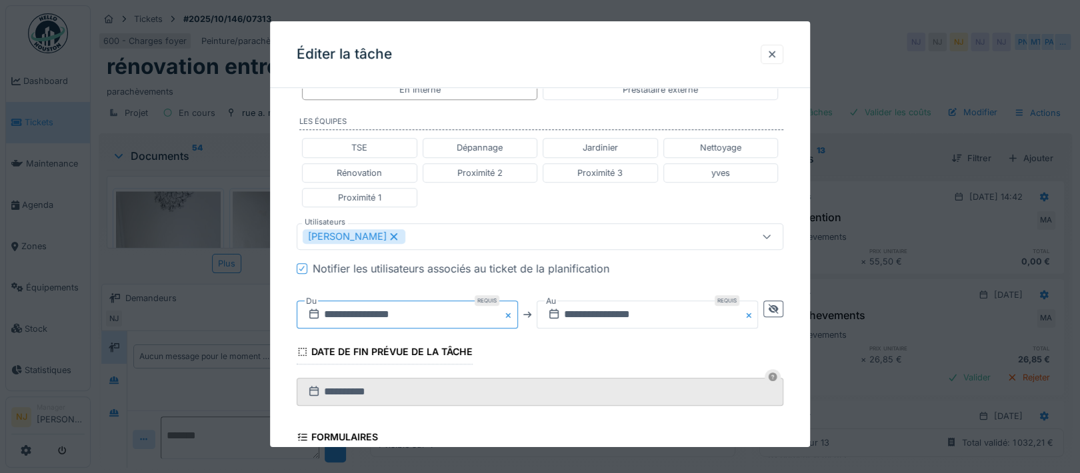
click at [354, 308] on input "**********" at bounding box center [407, 315] width 221 height 28
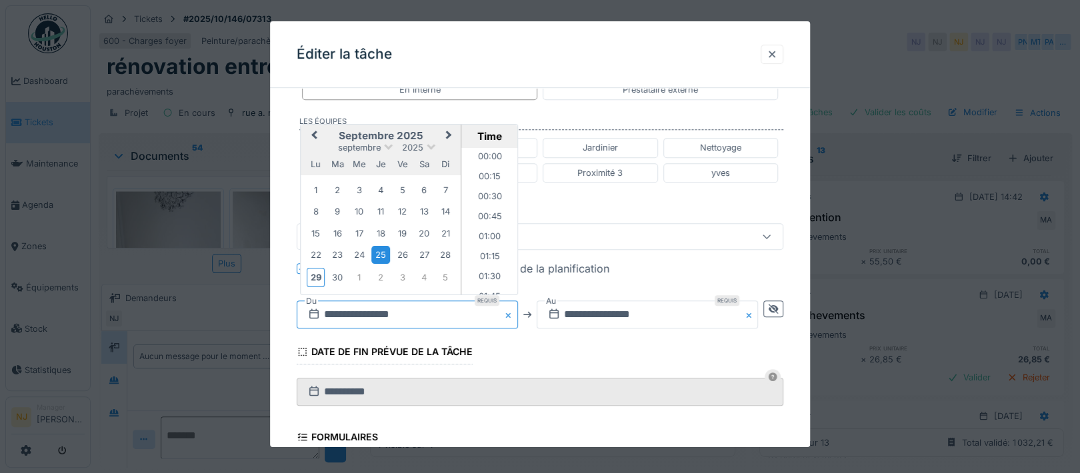
scroll to position [817, 0]
click at [380, 275] on div "2" at bounding box center [381, 277] width 18 height 18
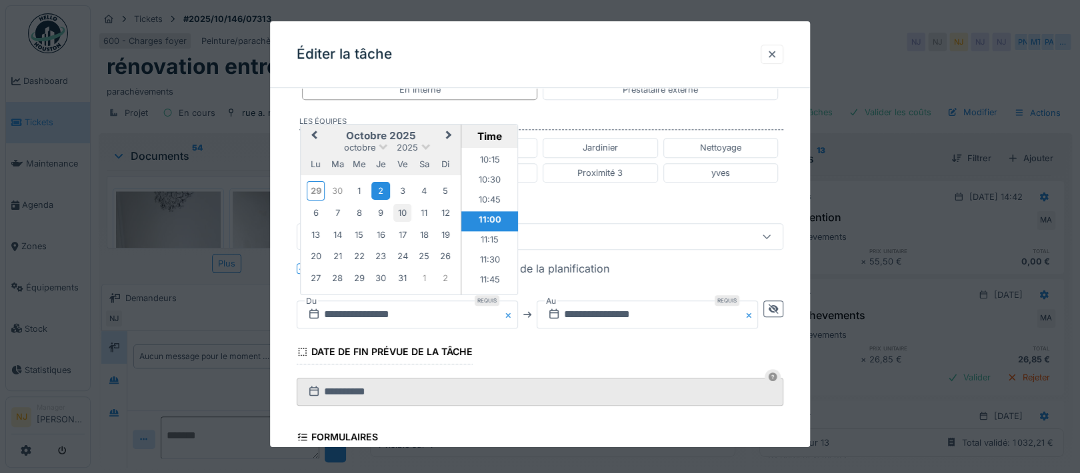
click at [401, 211] on div "10" at bounding box center [402, 213] width 18 height 18
click at [399, 183] on div "3" at bounding box center [402, 190] width 18 height 18
click at [382, 187] on div "2" at bounding box center [381, 190] width 18 height 18
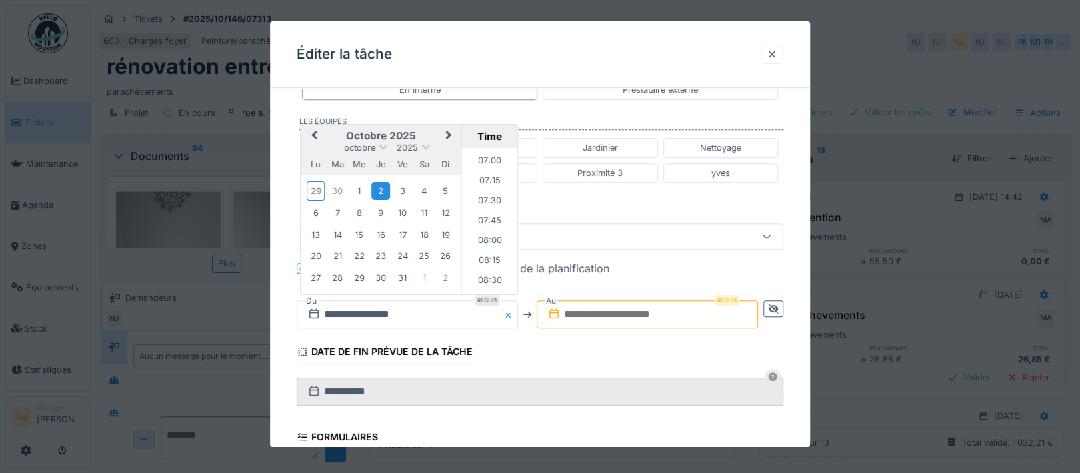
scroll to position [550, 0]
click at [485, 198] on li "07:30" at bounding box center [489, 208] width 57 height 20
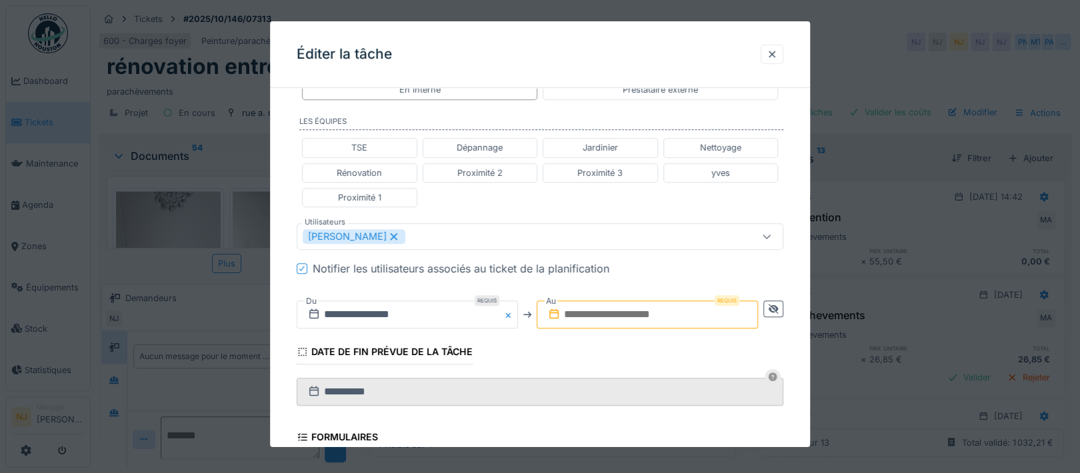
click at [610, 311] on input "text" at bounding box center [647, 315] width 221 height 28
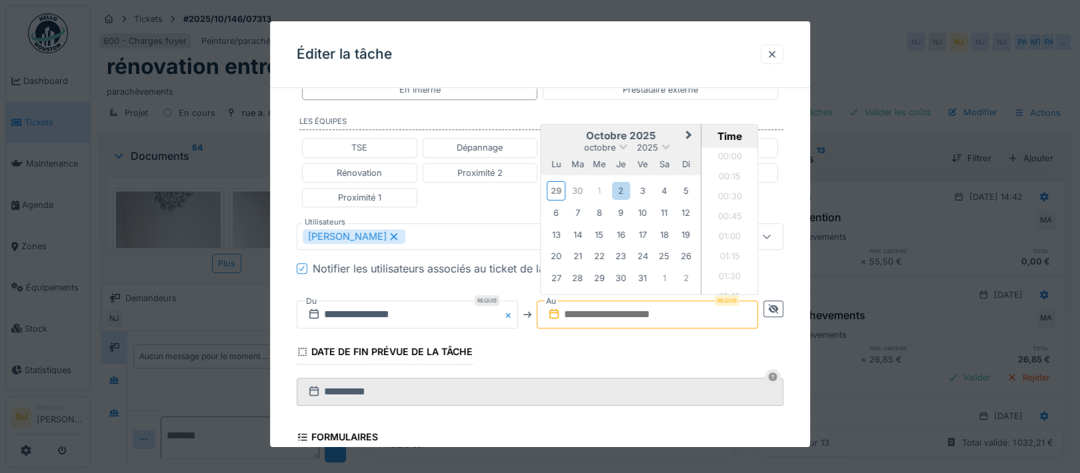
scroll to position [1197, 0]
click at [648, 211] on div "10" at bounding box center [643, 213] width 18 height 18
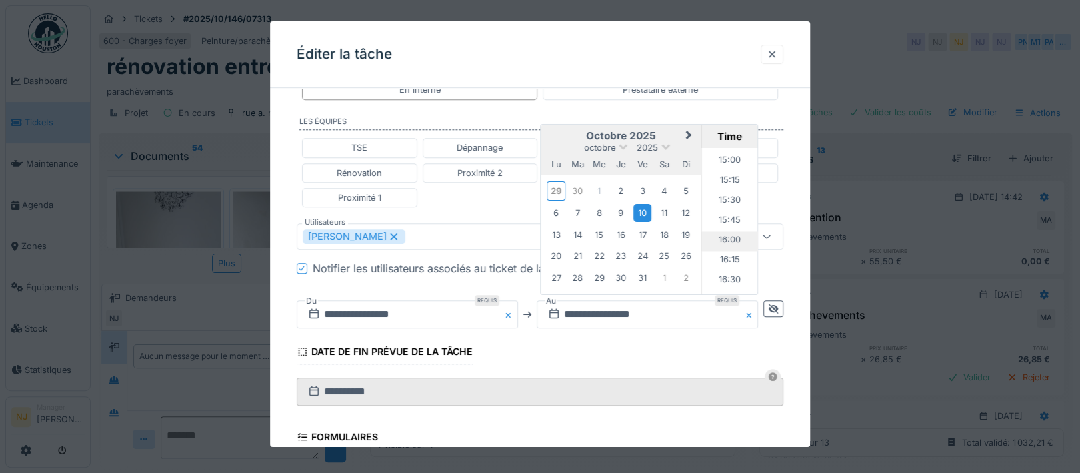
click at [728, 235] on li "16:00" at bounding box center [730, 241] width 57 height 20
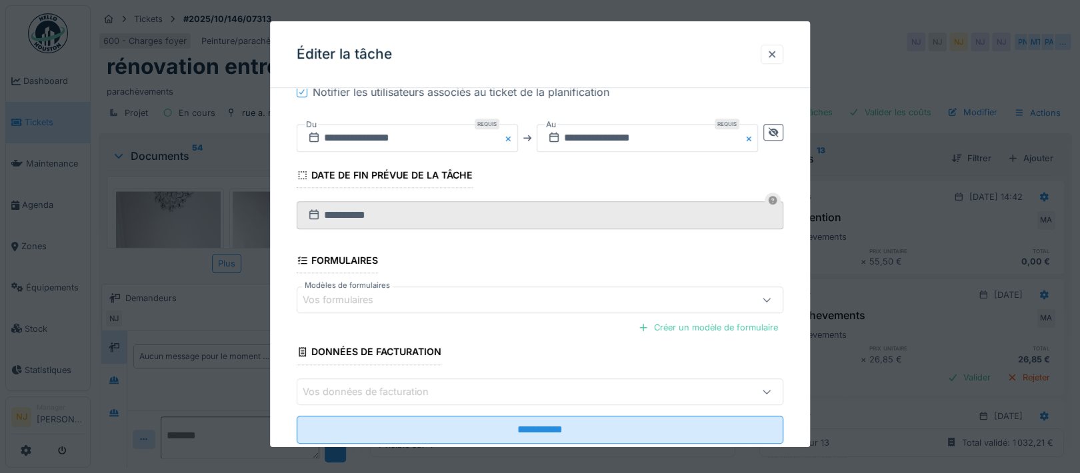
scroll to position [523, 0]
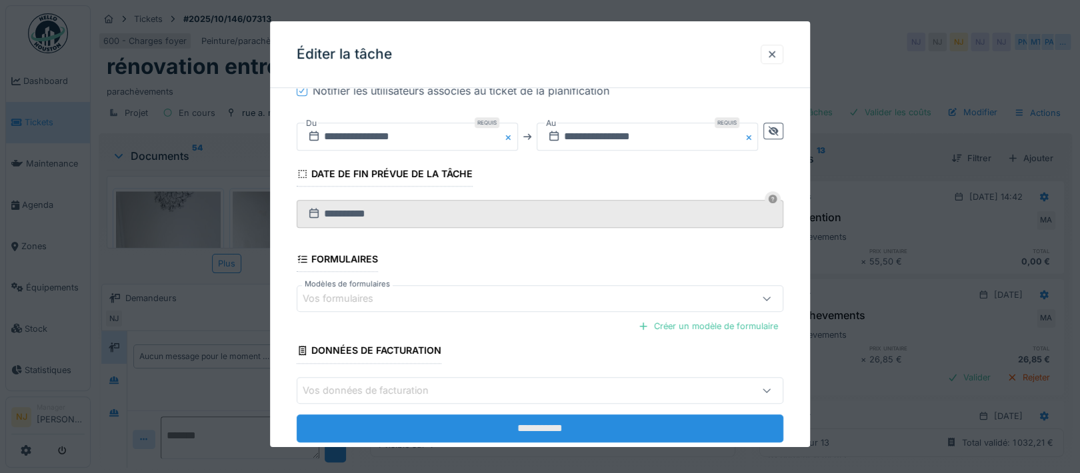
click at [531, 421] on input "**********" at bounding box center [540, 428] width 487 height 28
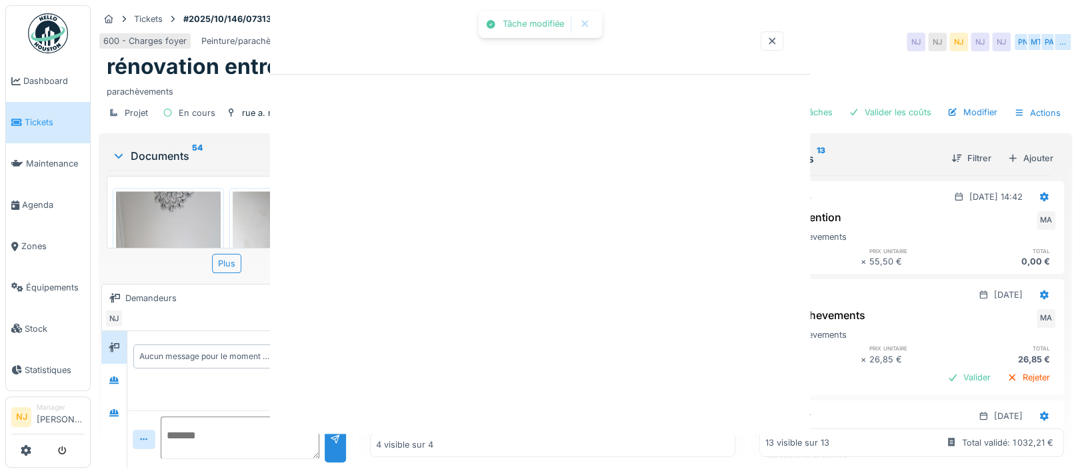
scroll to position [0, 0]
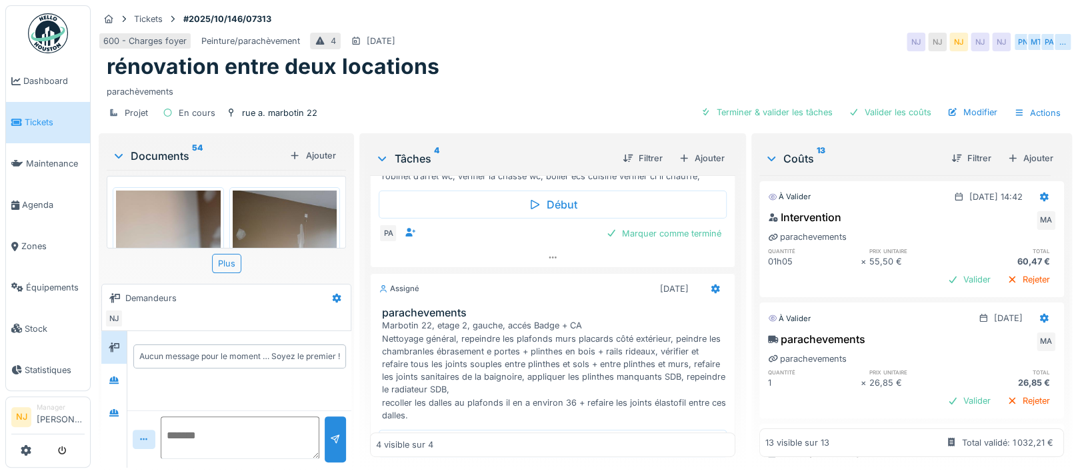
scroll to position [639, 0]
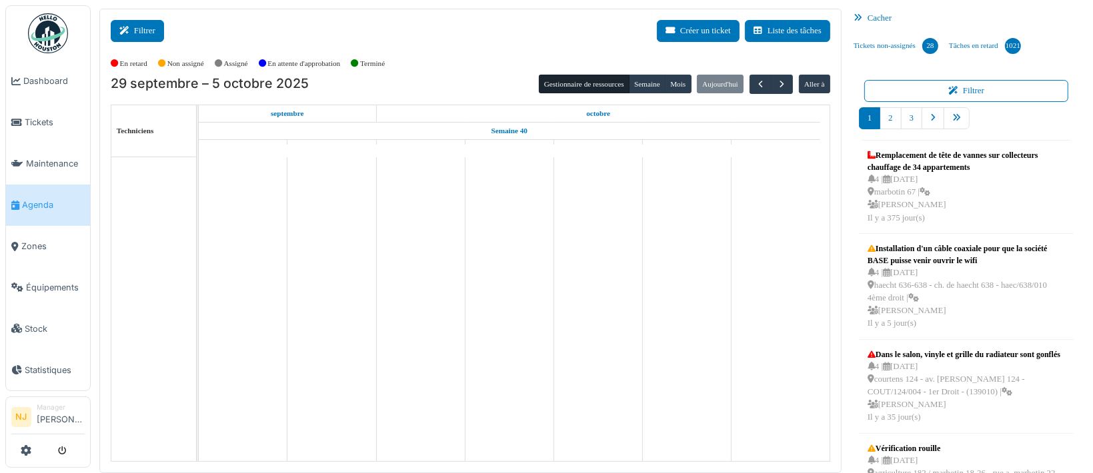
click at [146, 27] on button "Filtrer" at bounding box center [137, 31] width 53 height 22
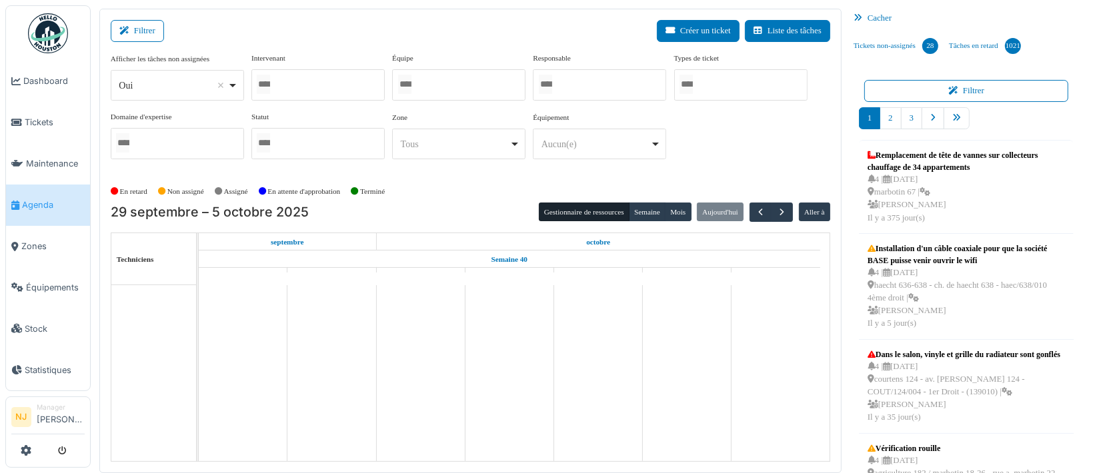
click at [440, 89] on div at bounding box center [458, 84] width 133 height 31
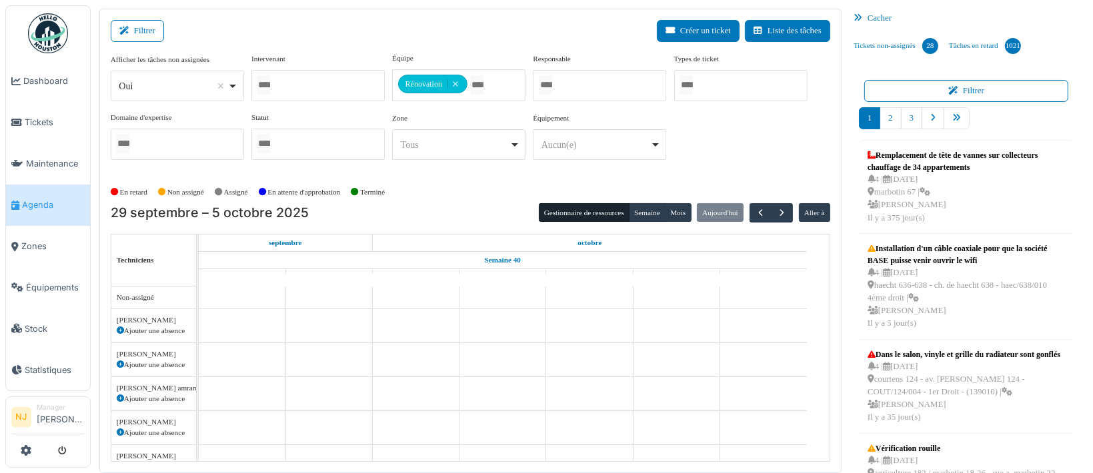
click at [318, 42] on div "Filtrer Créer un ticket Liste des tâches" at bounding box center [471, 36] width 720 height 33
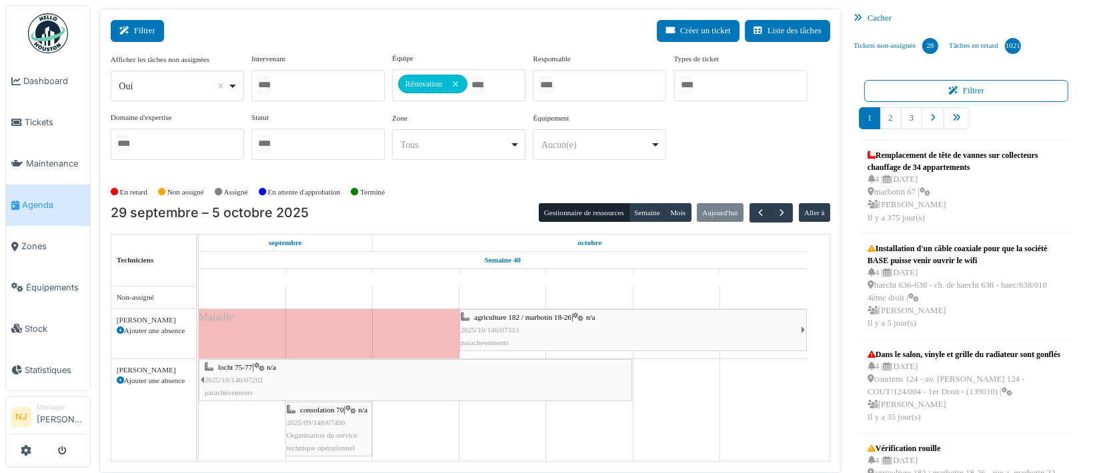
click at [150, 29] on button "Filtrer" at bounding box center [137, 31] width 53 height 22
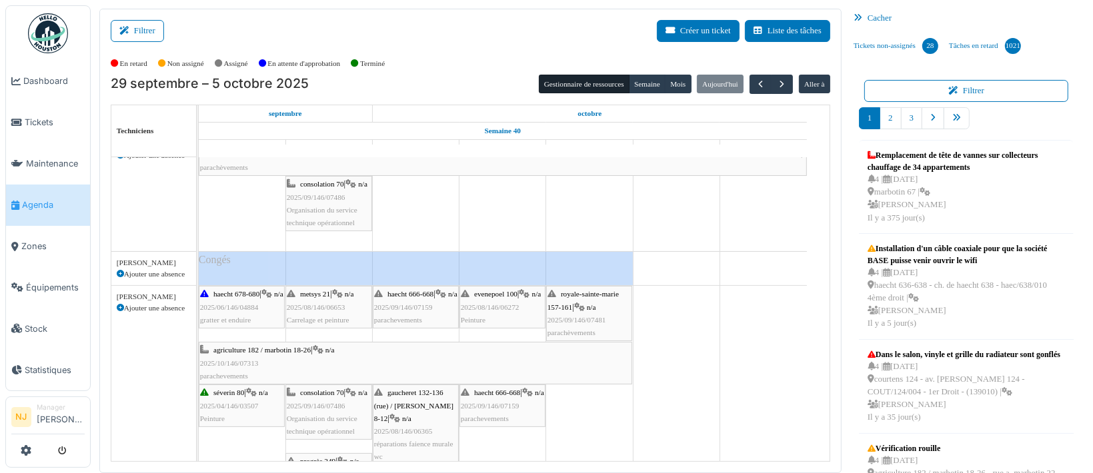
scroll to position [89, 0]
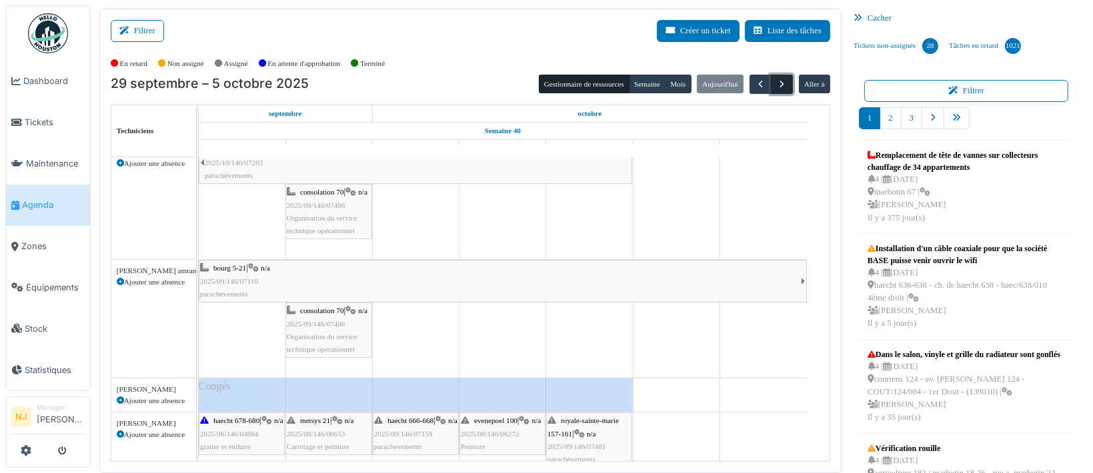
click at [776, 83] on span "button" at bounding box center [781, 84] width 11 height 11
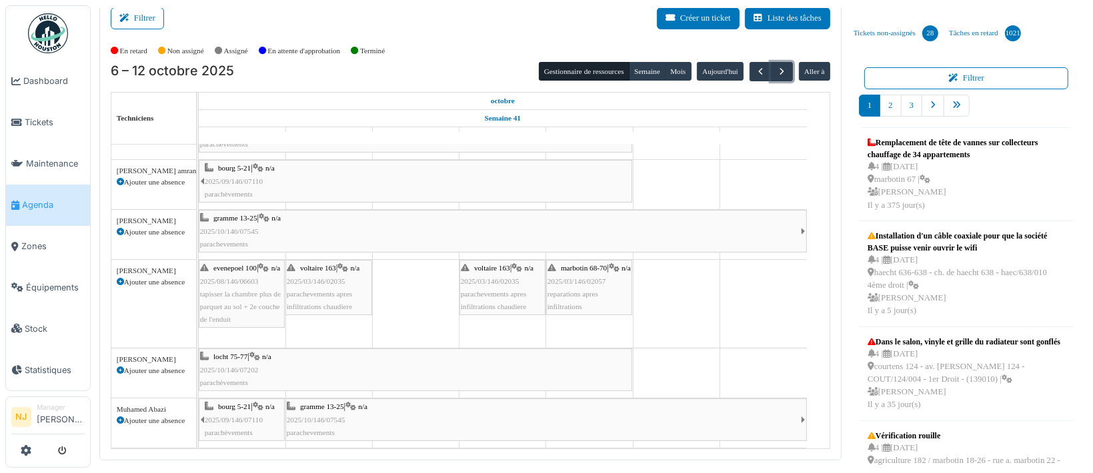
scroll to position [16, 0]
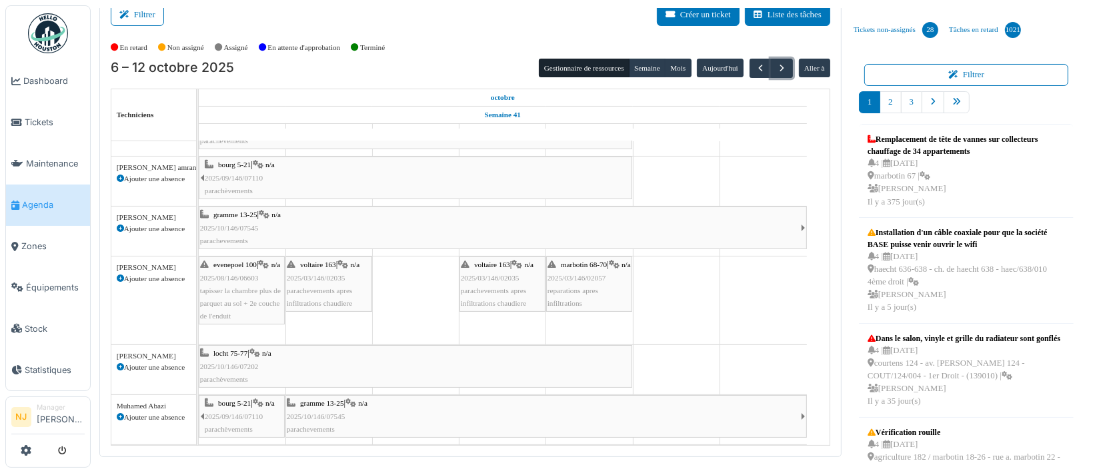
click at [475, 259] on div "voltaire 163 | n/a 2025/03/146/02035 parachevements apres infiltrations chaudie…" at bounding box center [502, 284] width 83 height 51
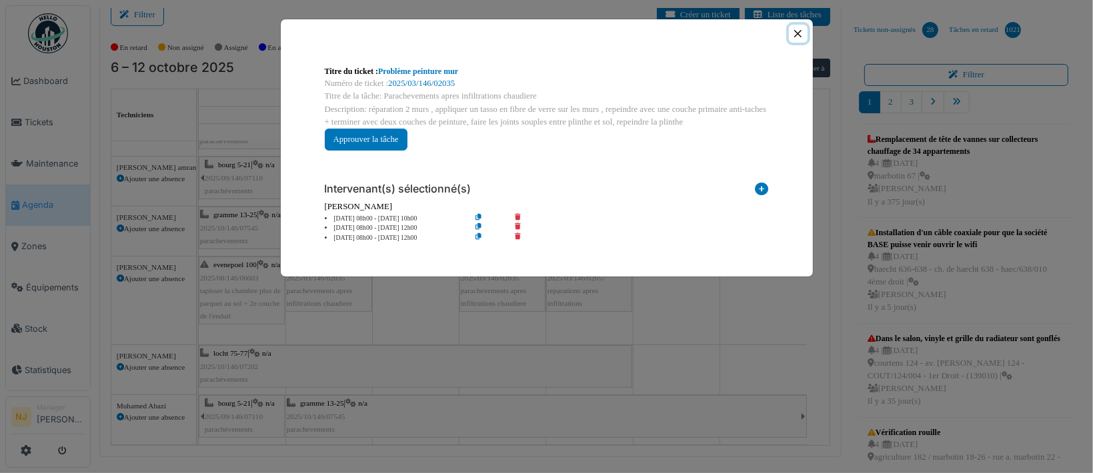
click at [800, 33] on button "Close" at bounding box center [798, 34] width 18 height 18
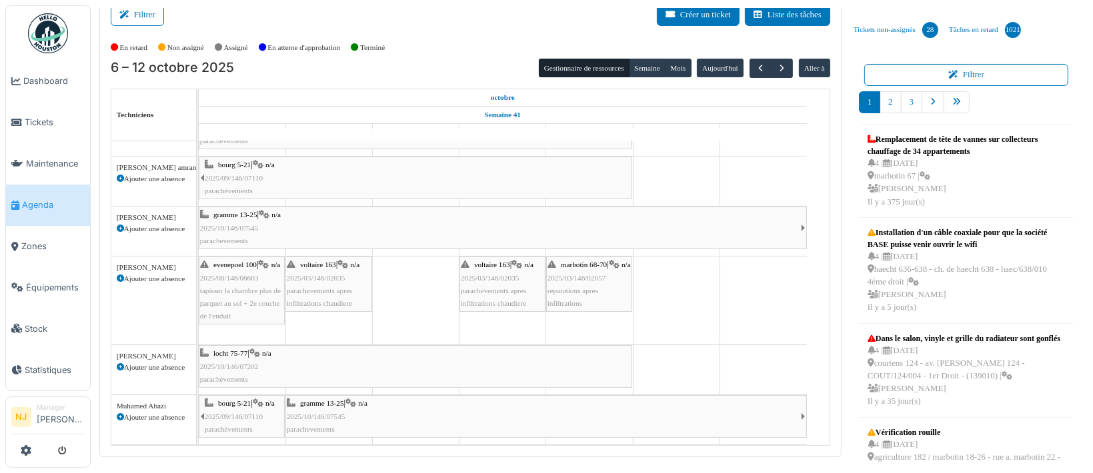
click at [380, 163] on div "bourg 5-21 | n/a 2025/09/146/07110 parachèvements" at bounding box center [418, 178] width 426 height 39
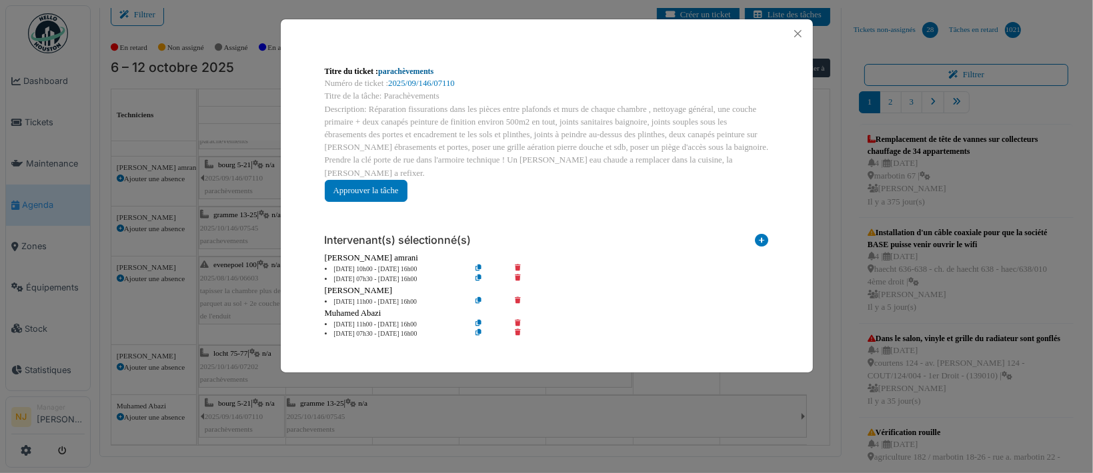
click at [395, 73] on link "parachèvements" at bounding box center [405, 71] width 55 height 9
click at [804, 34] on button "Close" at bounding box center [798, 34] width 18 height 18
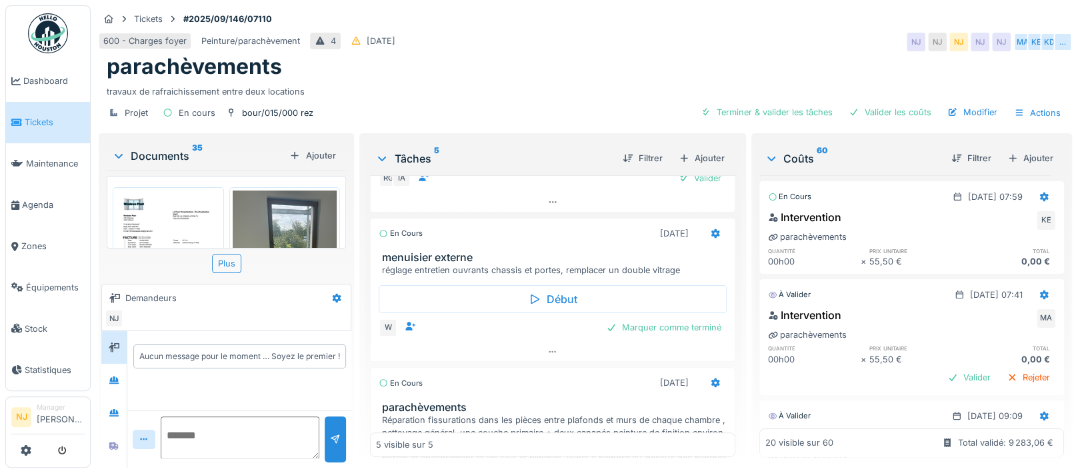
scroll to position [444, 0]
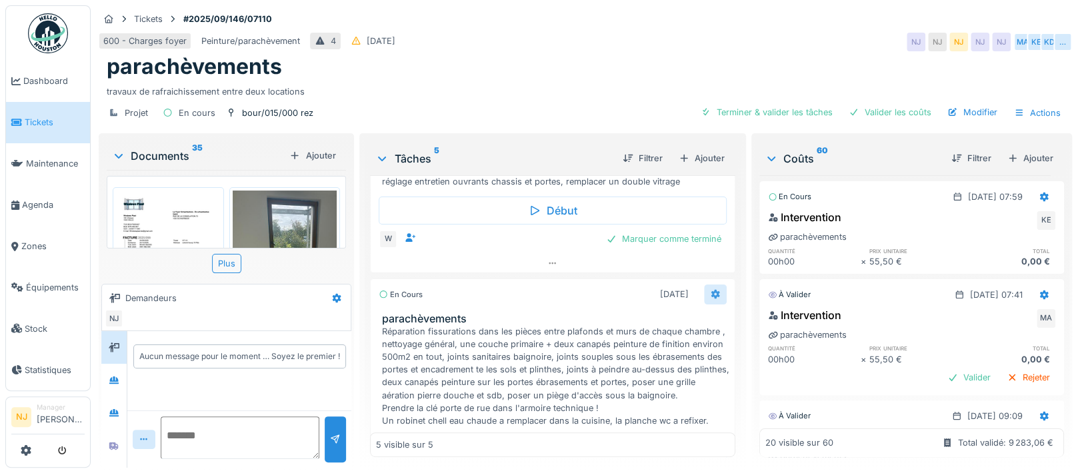
click at [710, 290] on icon at bounding box center [715, 294] width 11 height 9
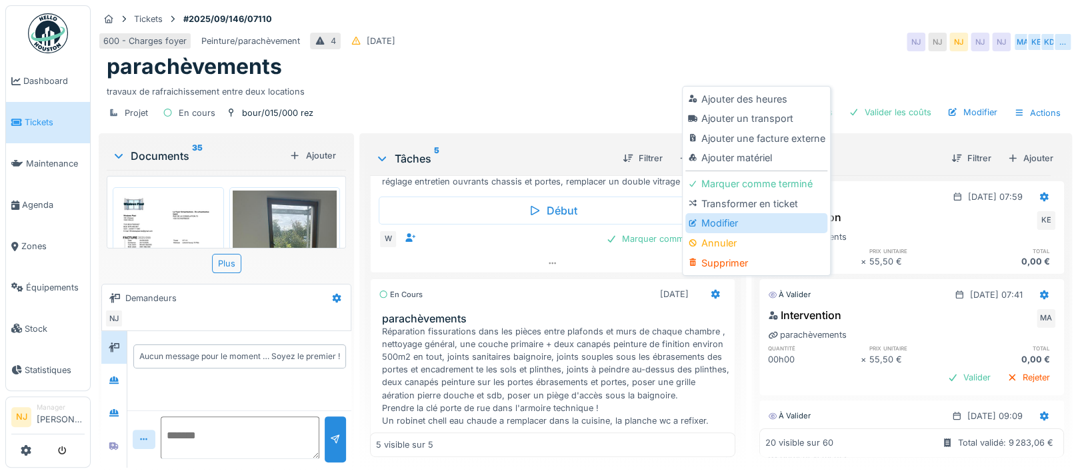
click at [714, 225] on div "Modifier" at bounding box center [757, 223] width 142 height 20
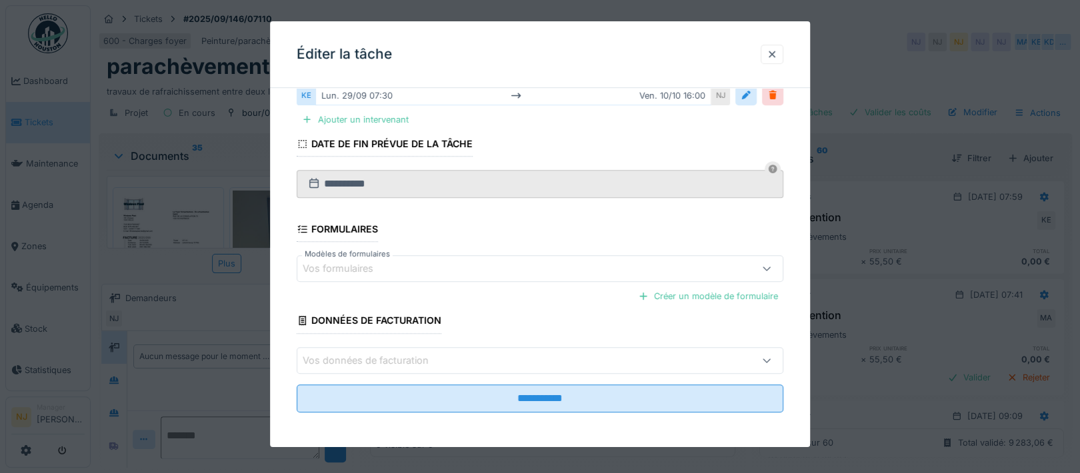
scroll to position [0, 0]
click at [383, 117] on div "Ajouter un intervenant" at bounding box center [355, 120] width 117 height 18
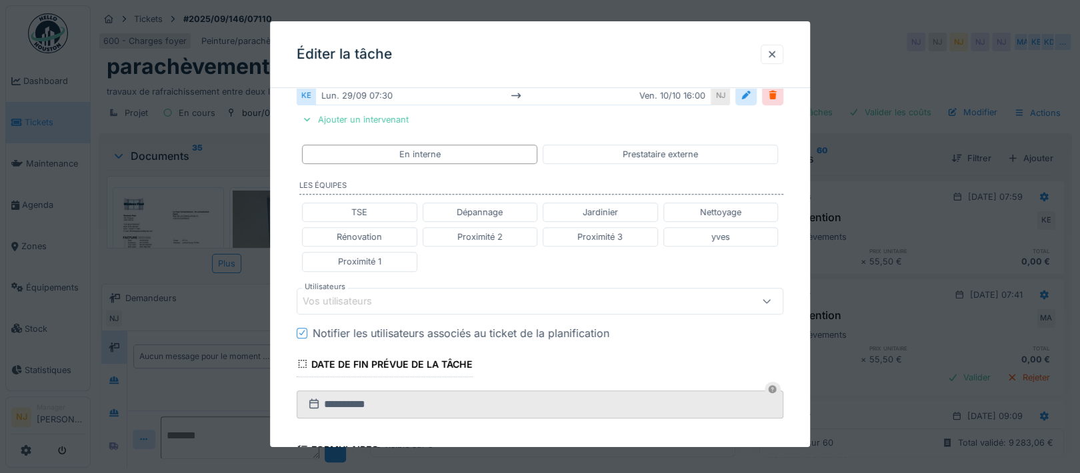
click at [383, 294] on div "Vos utilisateurs" at bounding box center [347, 301] width 88 height 15
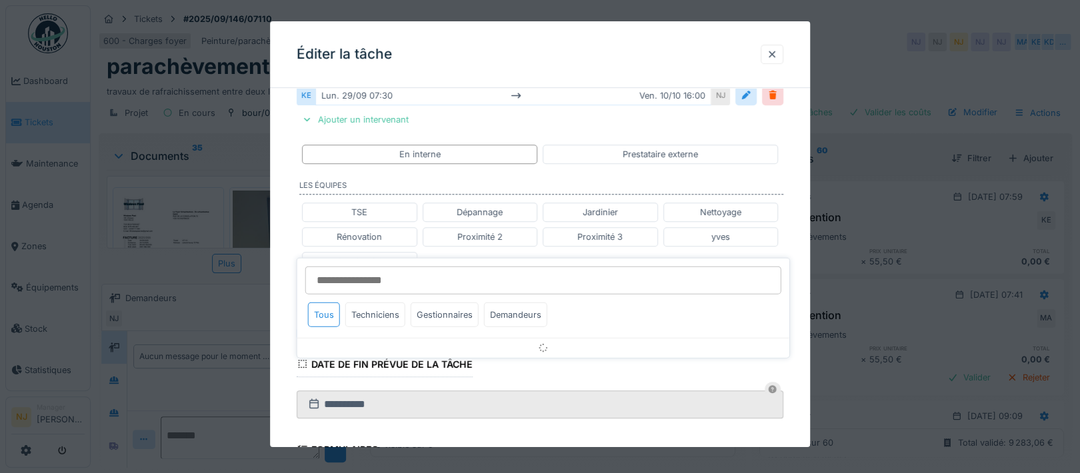
scroll to position [419, 0]
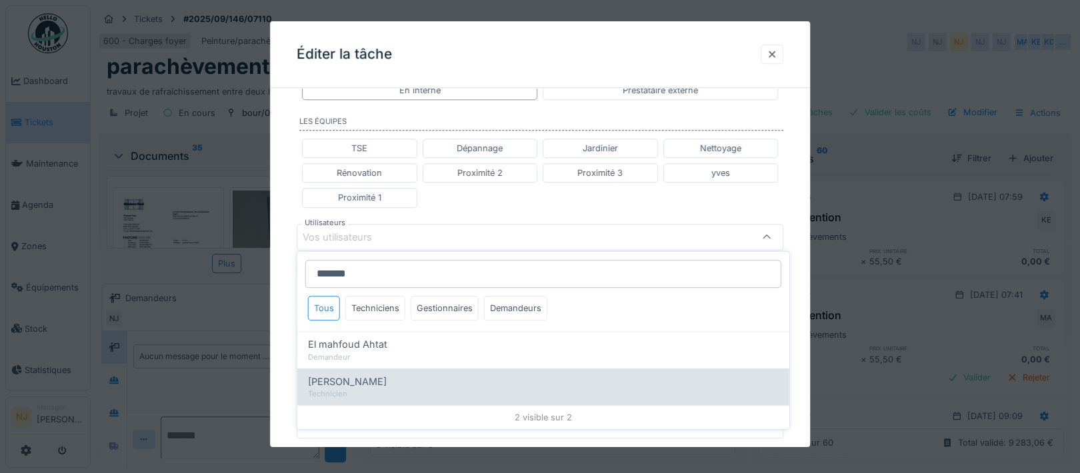
type input "*******"
click at [353, 383] on span "Mahfoud Assajeri" at bounding box center [347, 382] width 79 height 15
type input "****"
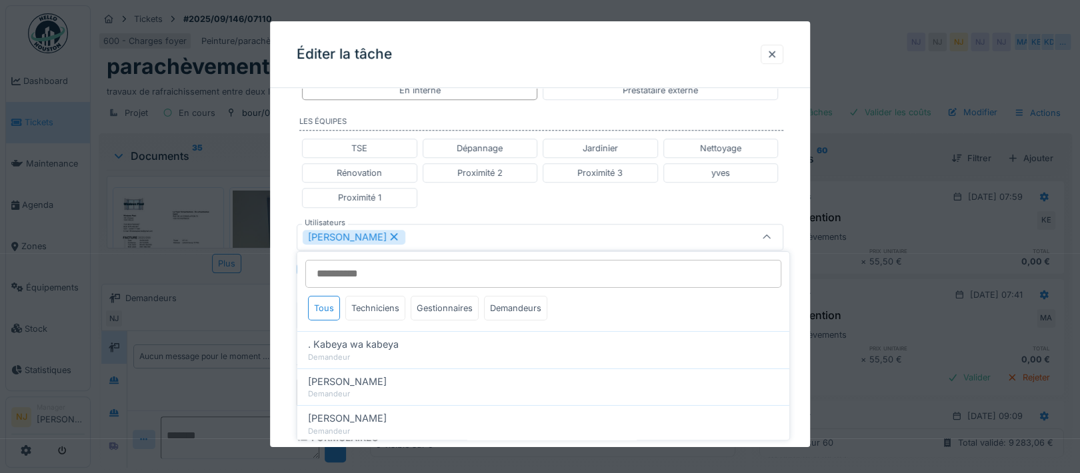
click at [287, 305] on div "**********" at bounding box center [540, 168] width 540 height 979
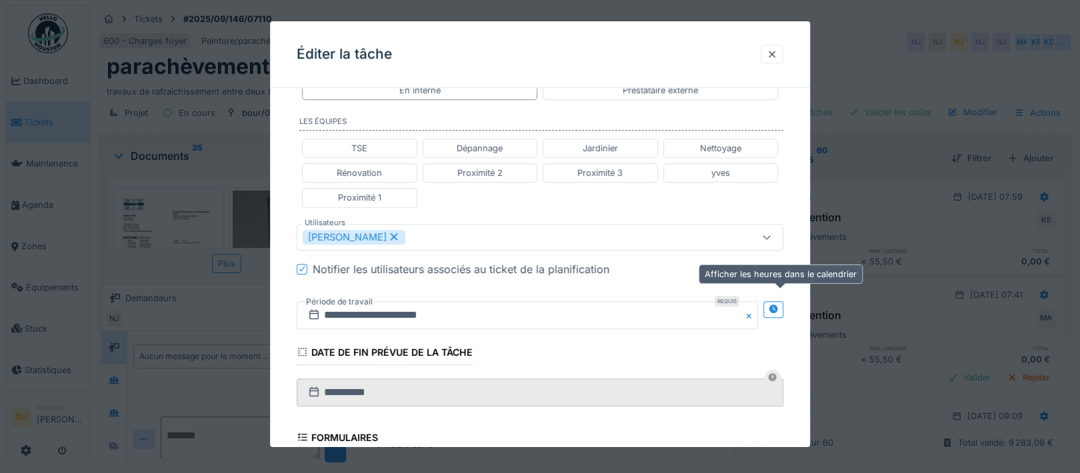
click at [774, 305] on icon at bounding box center [773, 309] width 11 height 9
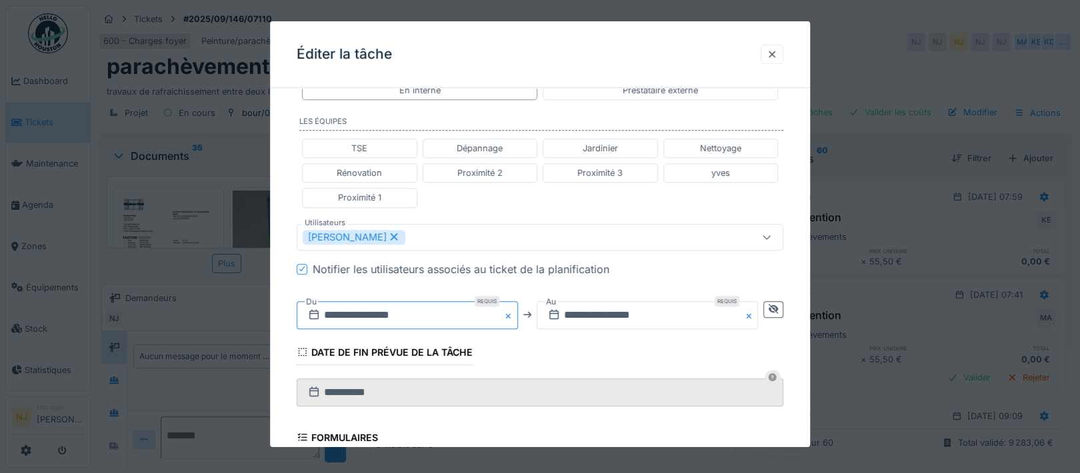
click at [417, 305] on input "**********" at bounding box center [407, 315] width 221 height 28
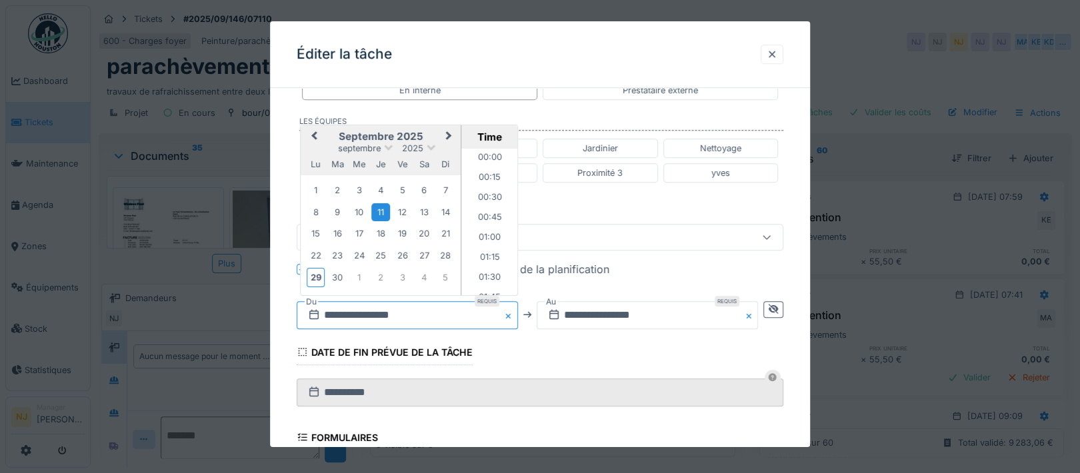
scroll to position [737, 0]
click at [449, 132] on span "Next Month" at bounding box center [449, 136] width 0 height 16
click at [318, 211] on div "6" at bounding box center [316, 213] width 18 height 18
click at [481, 237] on li "12:30" at bounding box center [489, 243] width 57 height 20
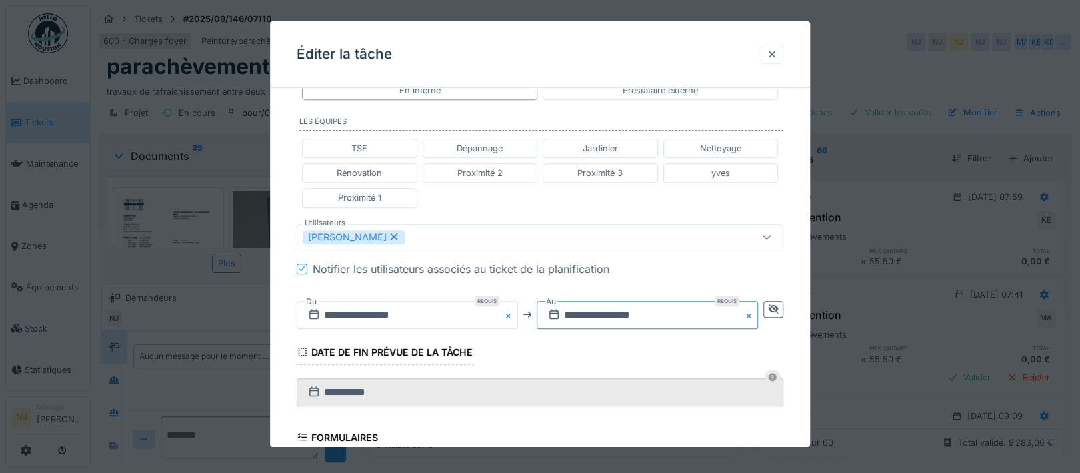
click at [616, 306] on input "**********" at bounding box center [647, 315] width 221 height 28
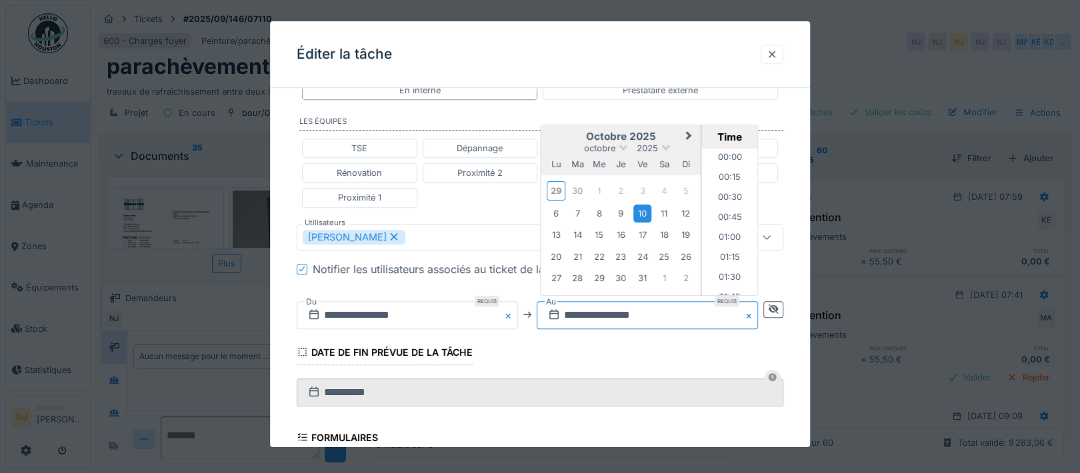
scroll to position [1217, 0]
click at [646, 205] on div "10" at bounding box center [643, 213] width 18 height 18
click at [729, 213] on li "16:00" at bounding box center [730, 221] width 57 height 20
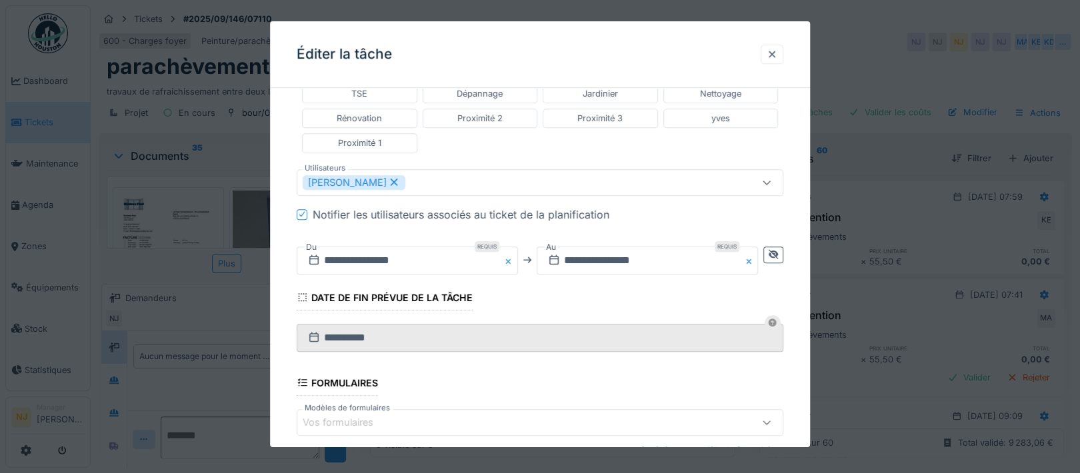
scroll to position [627, 0]
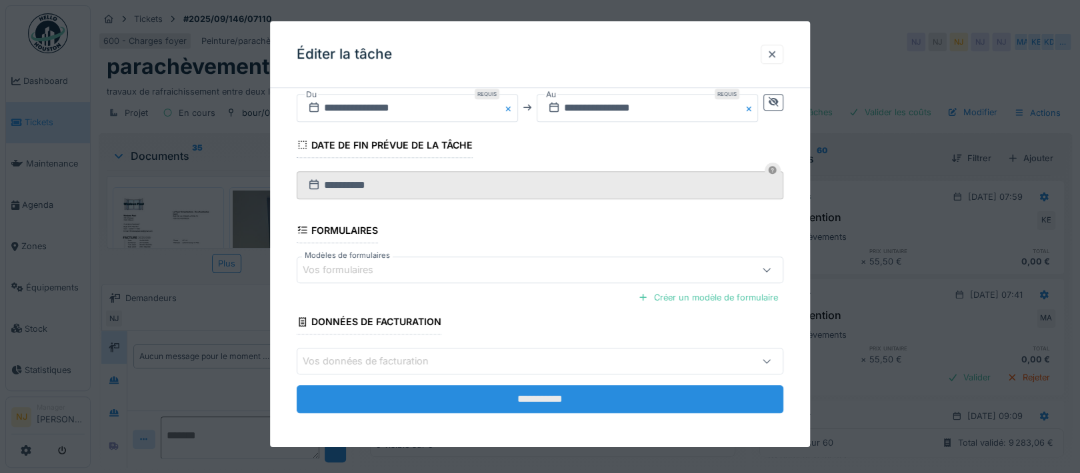
click at [541, 387] on input "**********" at bounding box center [540, 399] width 487 height 28
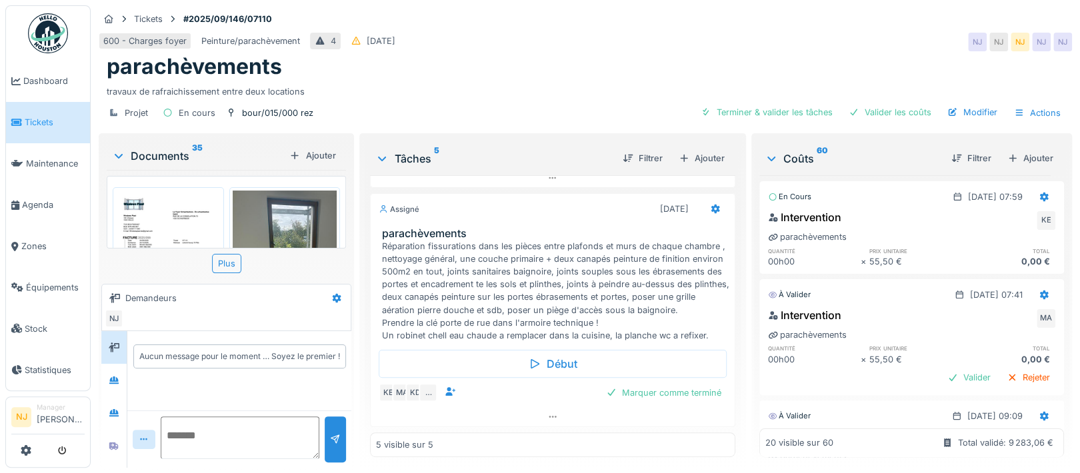
scroll to position [0, 0]
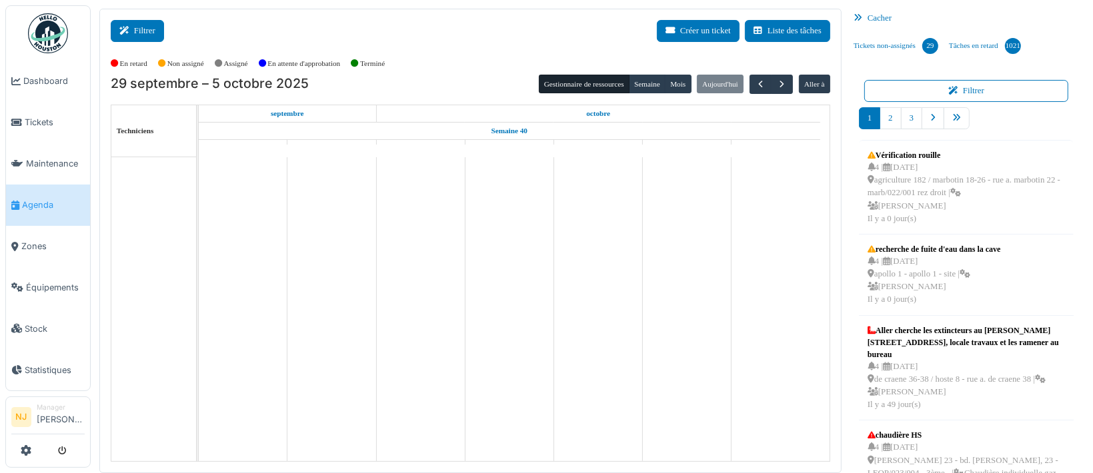
click at [133, 29] on icon at bounding box center [126, 31] width 15 height 9
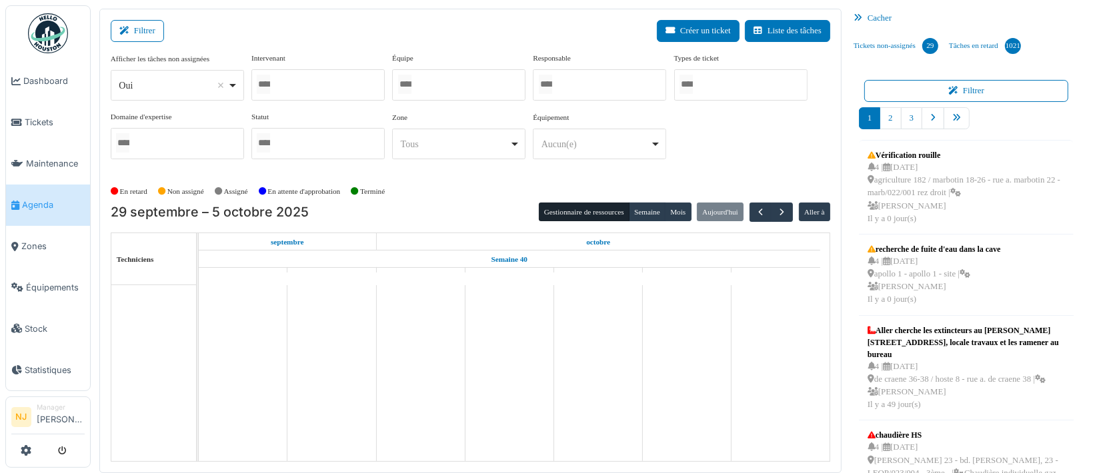
click at [427, 81] on div at bounding box center [458, 84] width 133 height 31
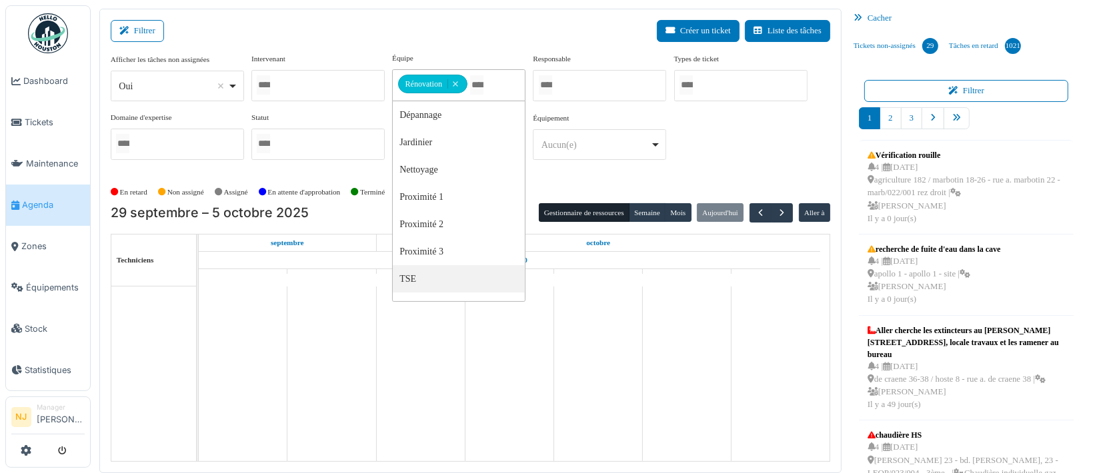
drag, startPoint x: 412, startPoint y: 274, endPoint x: 426, endPoint y: 269, distance: 15.0
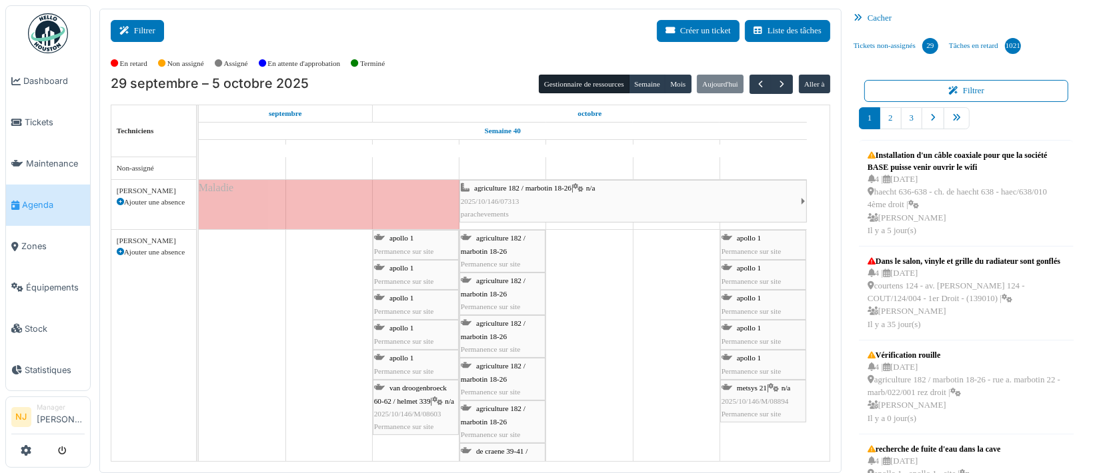
click at [141, 31] on button "Filtrer" at bounding box center [137, 31] width 53 height 22
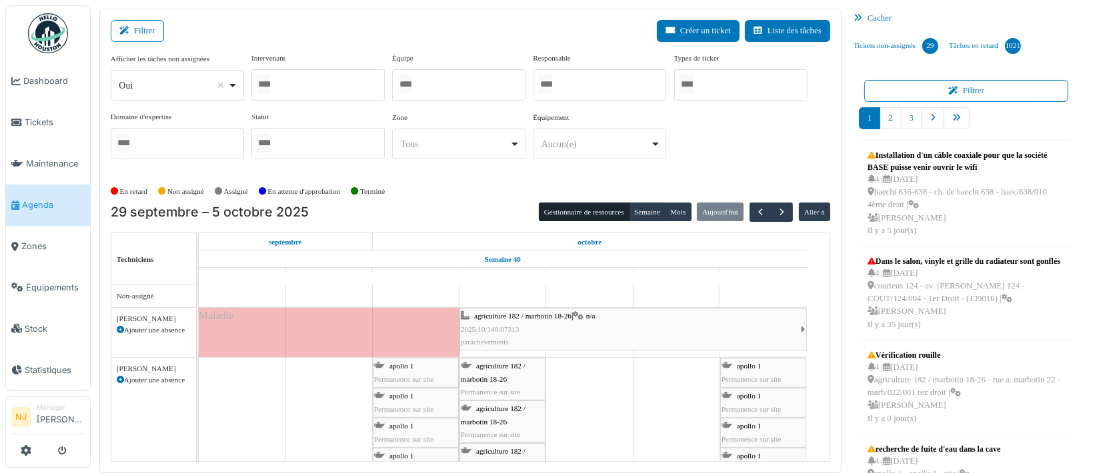
click at [437, 83] on div at bounding box center [458, 84] width 133 height 31
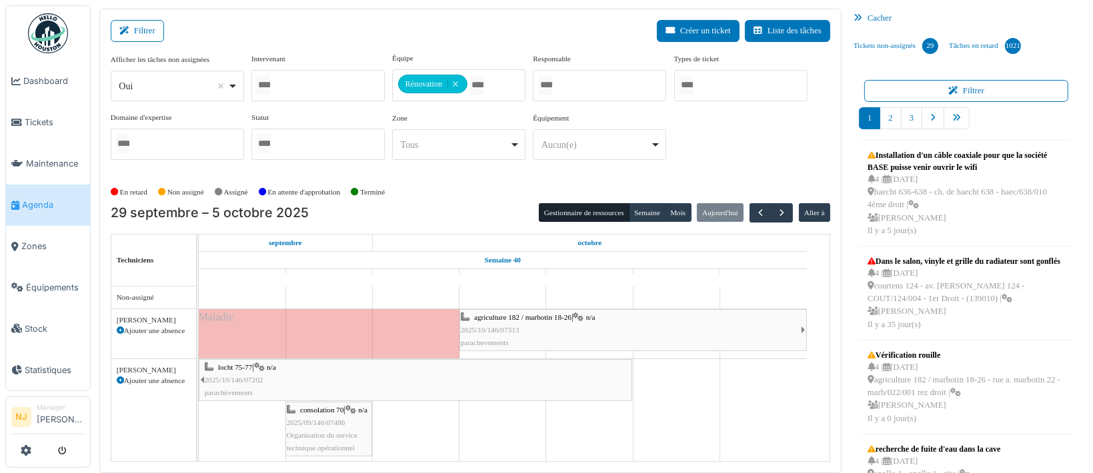
click at [331, 42] on div "Filtrer Créer un ticket Liste des tâches" at bounding box center [471, 36] width 720 height 33
click at [141, 32] on button "Filtrer" at bounding box center [137, 31] width 53 height 22
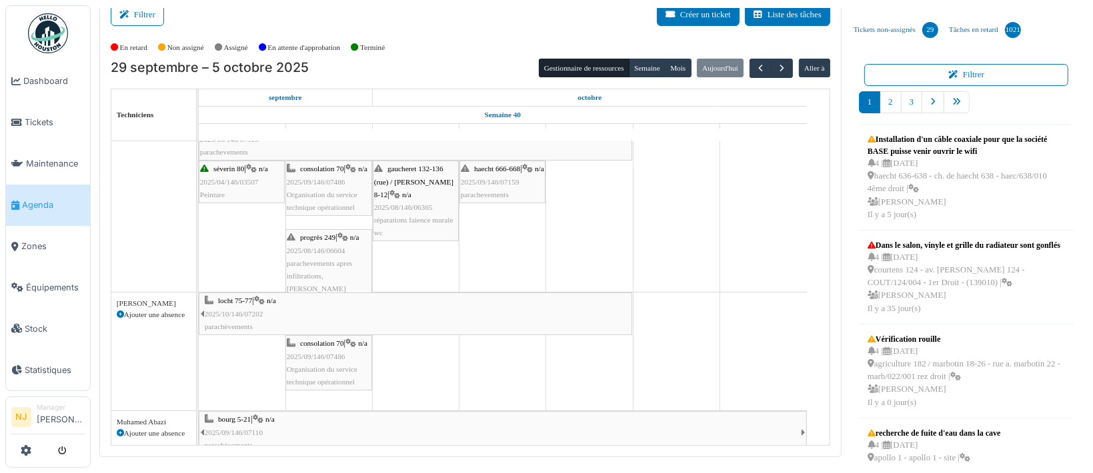
scroll to position [519, 0]
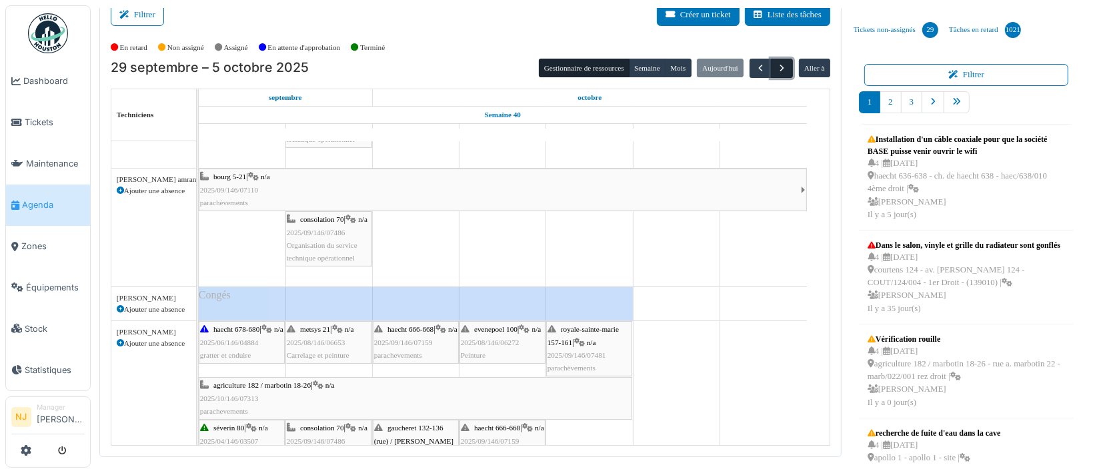
click at [776, 65] on span "button" at bounding box center [781, 68] width 11 height 11
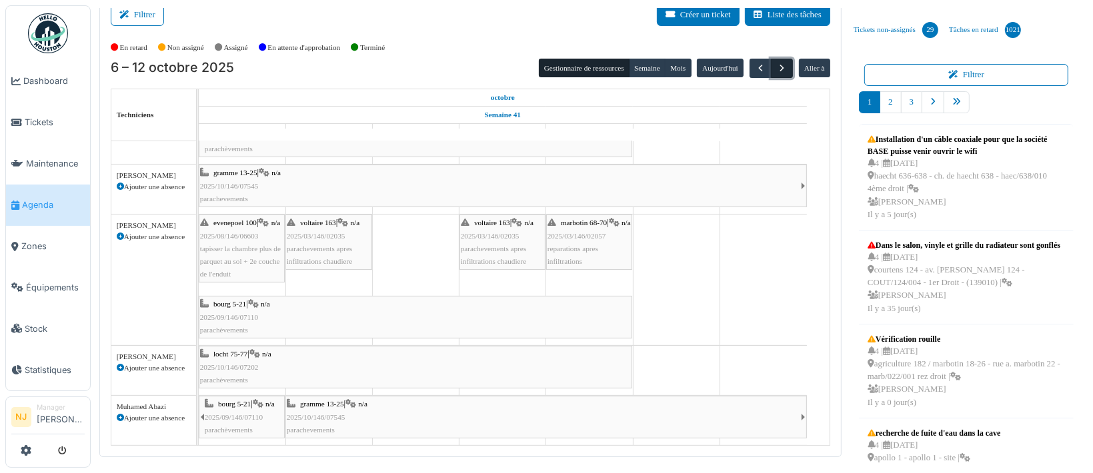
click at [776, 67] on span "button" at bounding box center [781, 68] width 11 height 11
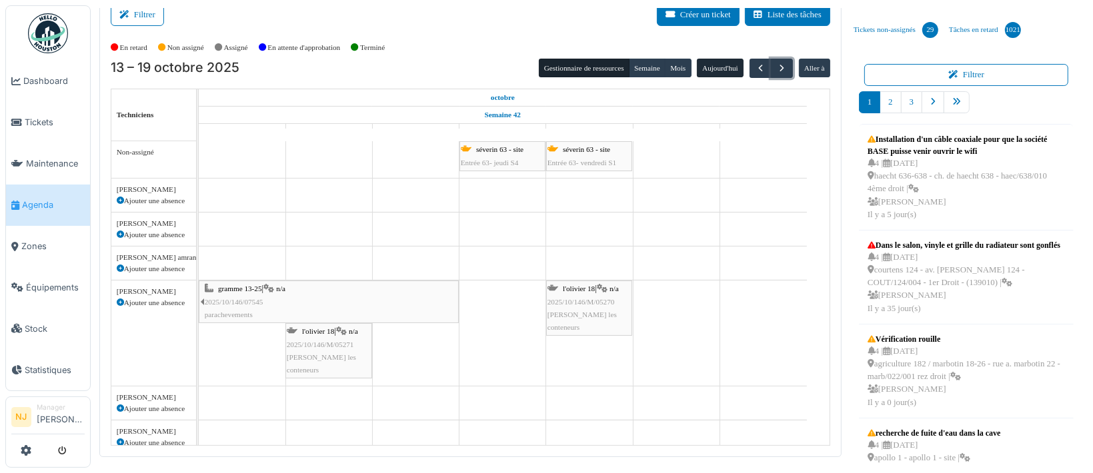
scroll to position [71, 0]
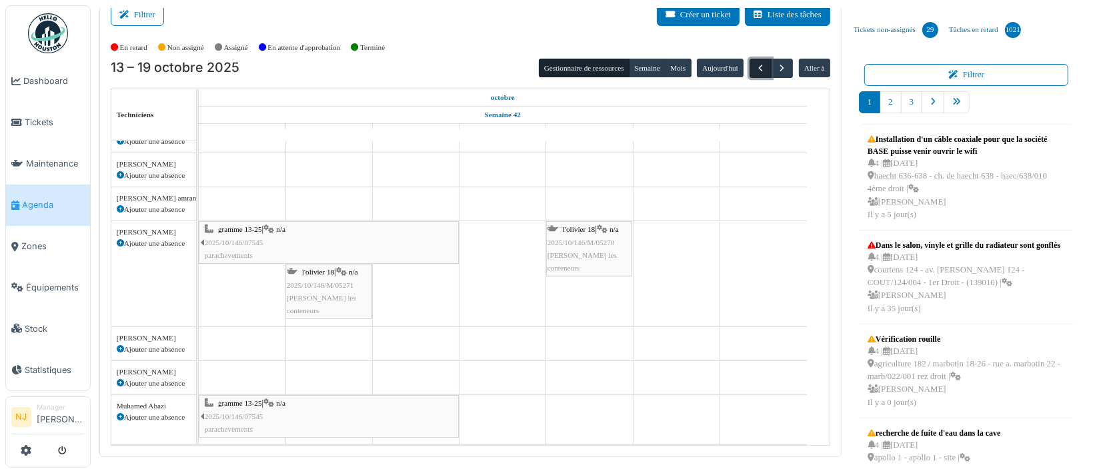
click at [755, 69] on span "button" at bounding box center [760, 68] width 11 height 11
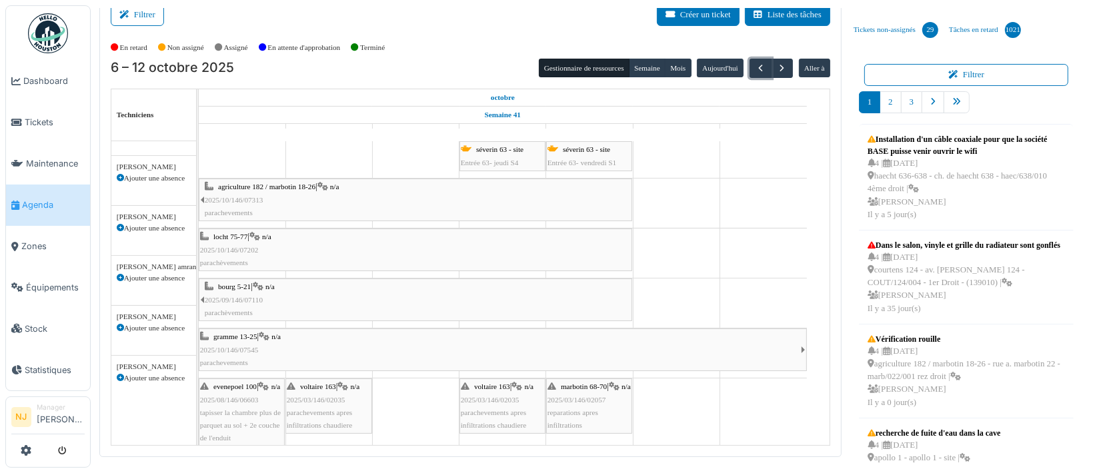
scroll to position [0, 0]
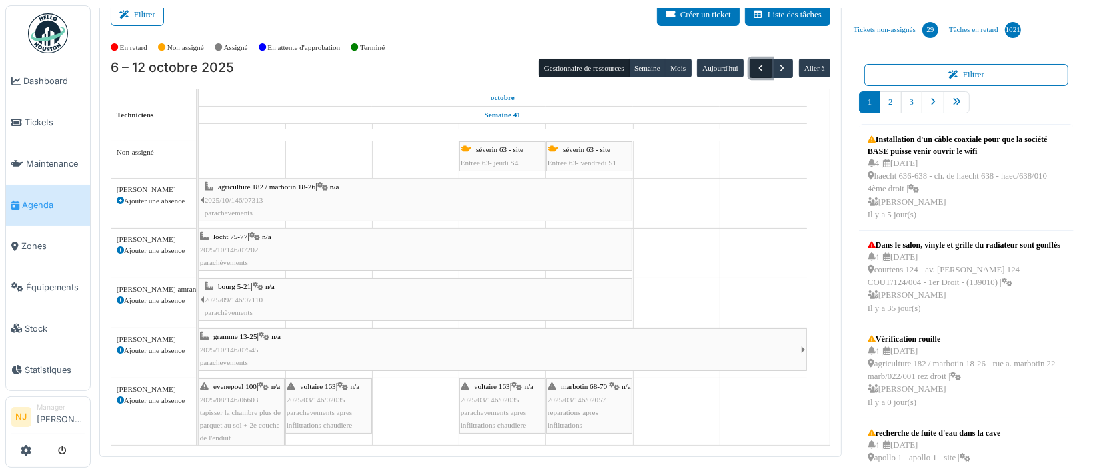
click at [755, 65] on span "button" at bounding box center [760, 68] width 11 height 11
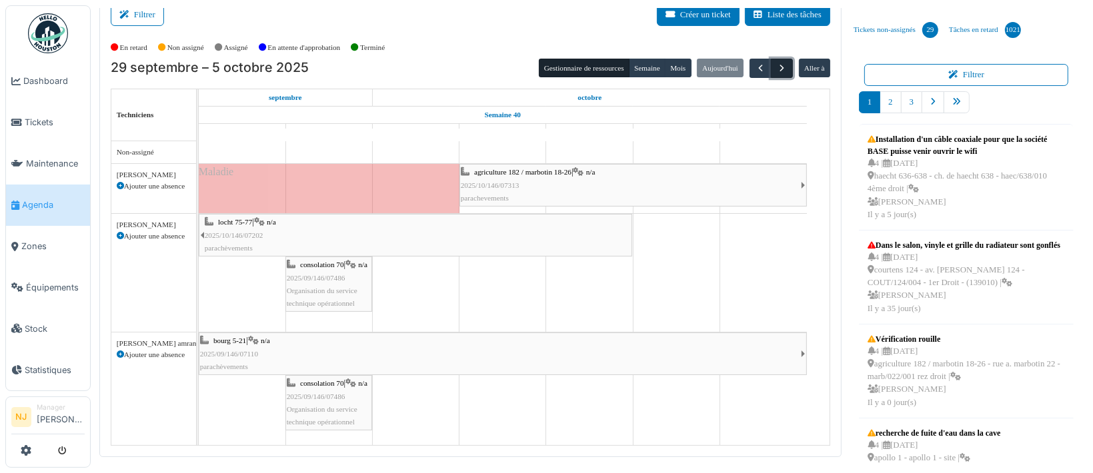
click at [776, 63] on span "button" at bounding box center [781, 68] width 11 height 11
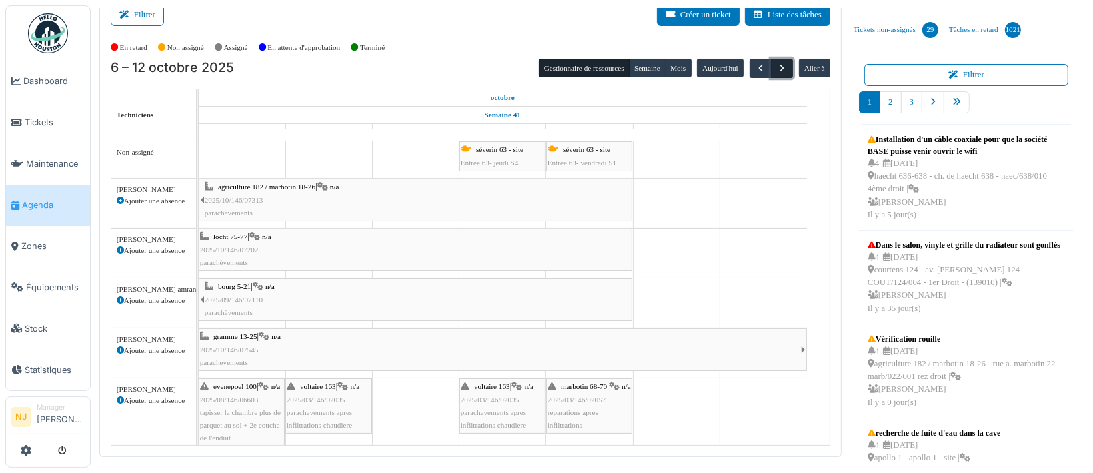
click at [776, 65] on span "button" at bounding box center [781, 68] width 11 height 11
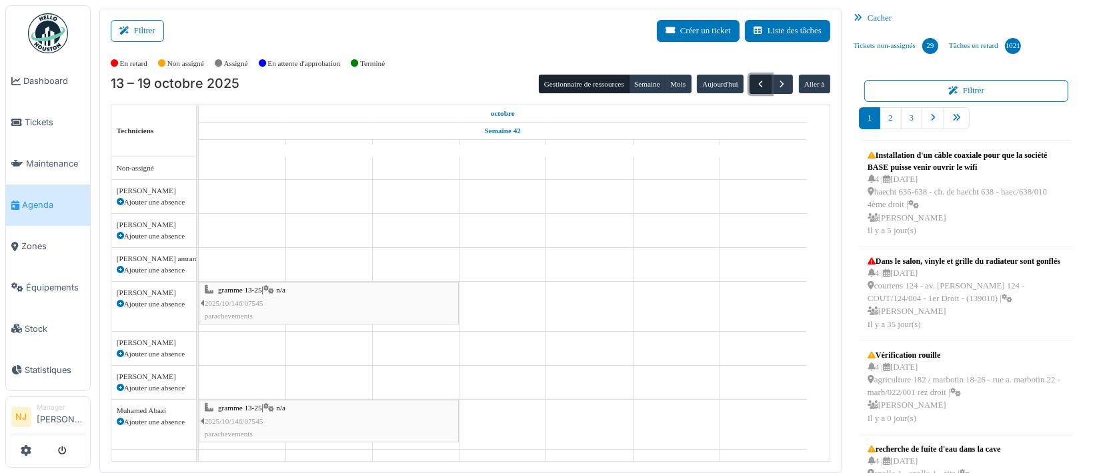
click at [755, 82] on span "button" at bounding box center [760, 84] width 11 height 11
